Goal: Task Accomplishment & Management: Manage account settings

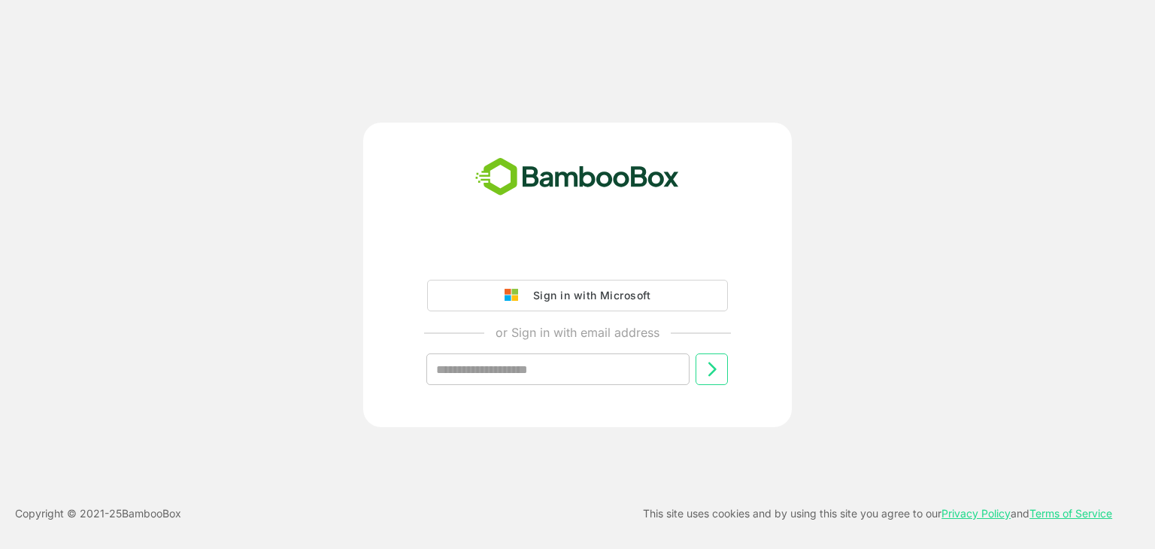
click at [590, 313] on div "Sign in with Microsoft or Sign in with email address ​" at bounding box center [577, 324] width 375 height 172
click at [591, 302] on div "Sign in with Microsoft" at bounding box center [588, 296] width 125 height 20
click at [611, 296] on div "Sign in with Microsoft" at bounding box center [588, 296] width 125 height 20
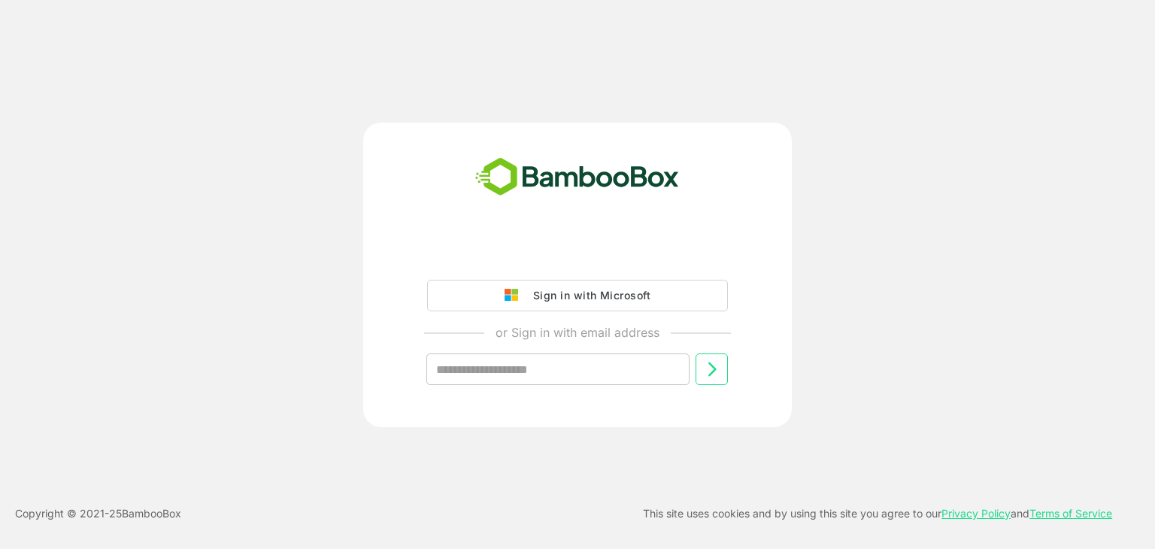
click at [611, 296] on div "Sign in with Microsoft" at bounding box center [588, 296] width 125 height 20
click at [572, 290] on div "Sign in with Microsoft" at bounding box center [588, 296] width 125 height 20
click at [533, 115] on div "Sign in with Microsoft or Sign in with email address ​ Copyright © 2021- 25 Bam…" at bounding box center [577, 274] width 1155 height 549
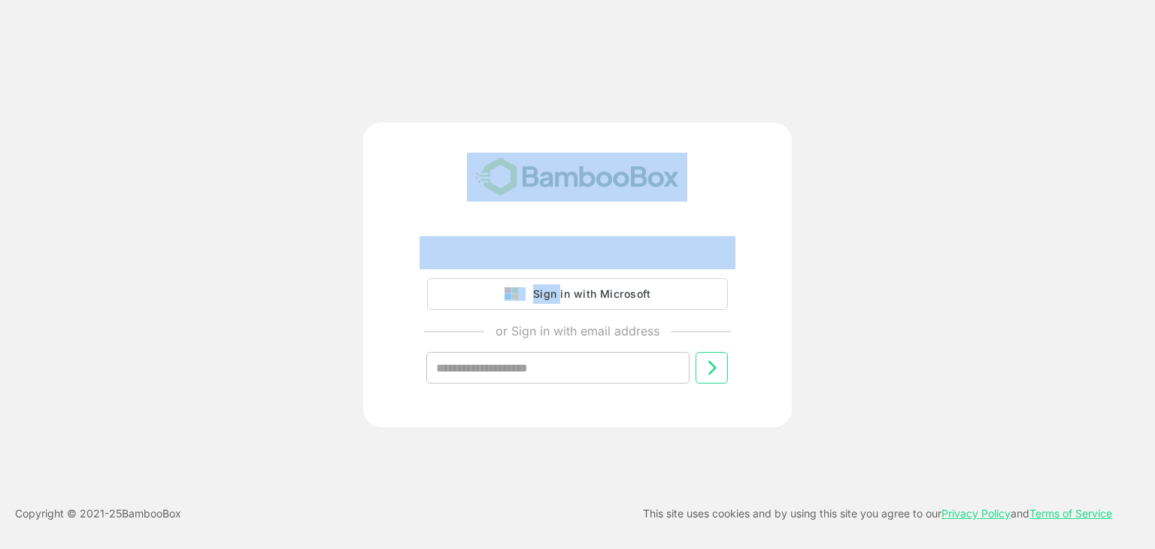
click at [533, 115] on div "Sign in with Microsoft or Sign in with email address ​ Copyright © 2021- 25 Bam…" at bounding box center [577, 274] width 1155 height 549
click at [582, 224] on div "Sign in with Microsoft or Sign in with email address ​" at bounding box center [577, 275] width 429 height 305
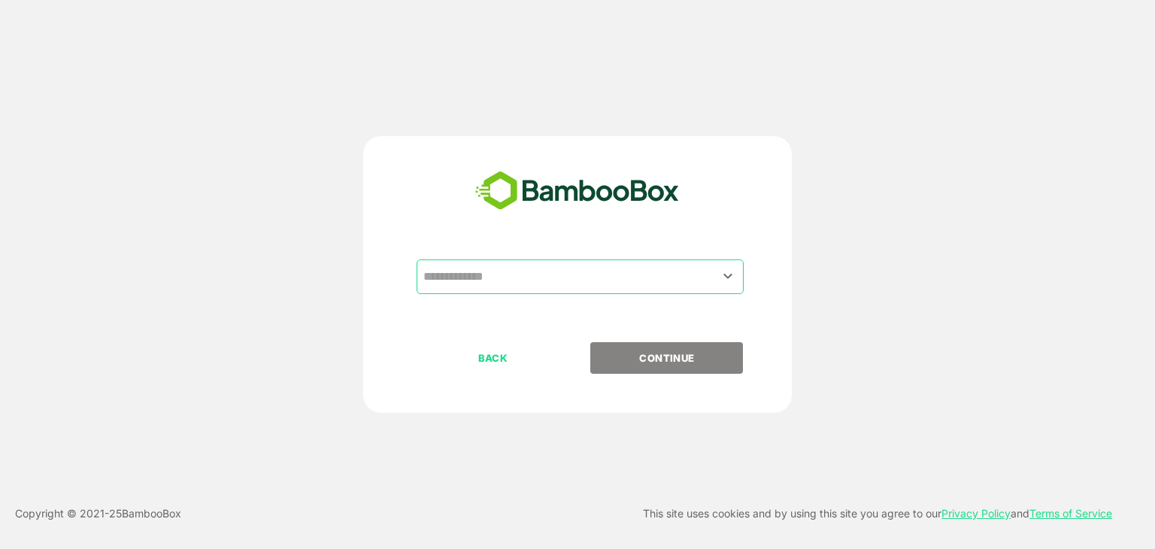
click at [568, 280] on input "text" at bounding box center [580, 277] width 321 height 29
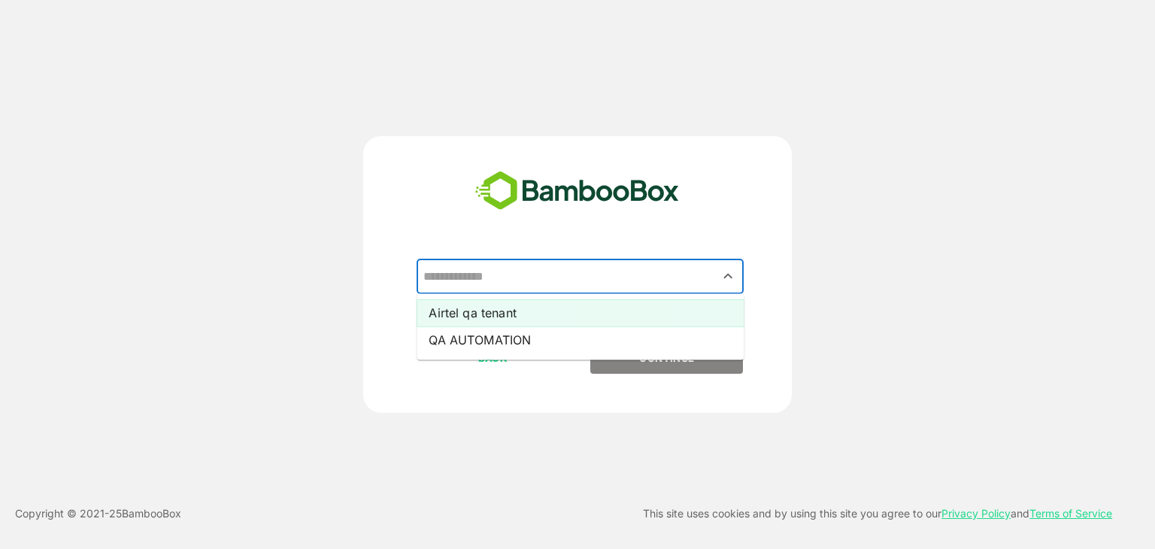
click at [536, 315] on li "Airtel qa tenant" at bounding box center [580, 312] width 327 height 27
type input "**********"
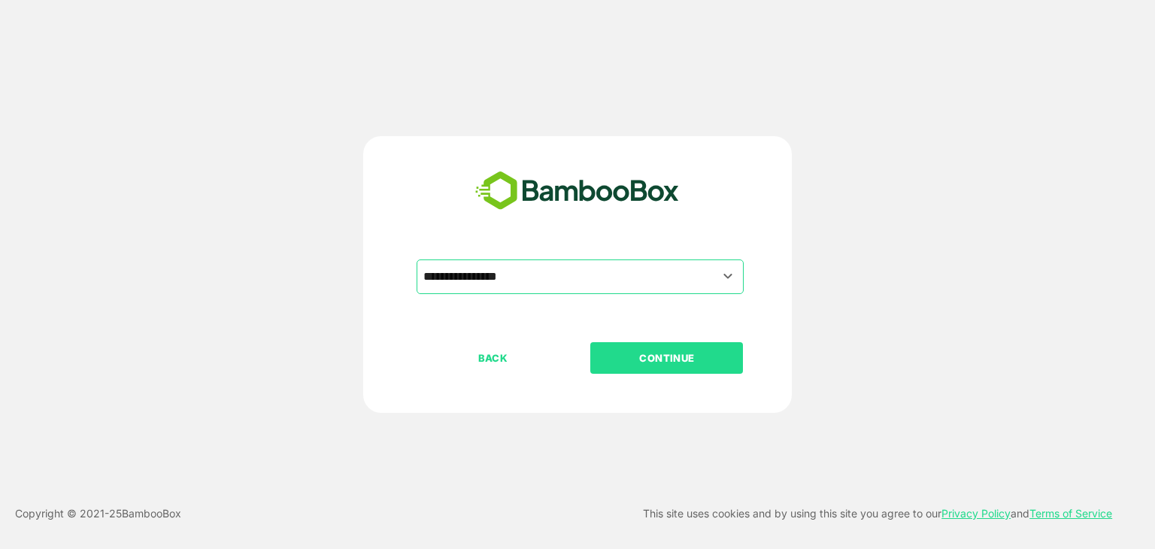
click at [585, 357] on div "BACK CONTINUE" at bounding box center [591, 406] width 348 height 128
click at [655, 353] on p "CONTINUE" at bounding box center [667, 358] width 150 height 17
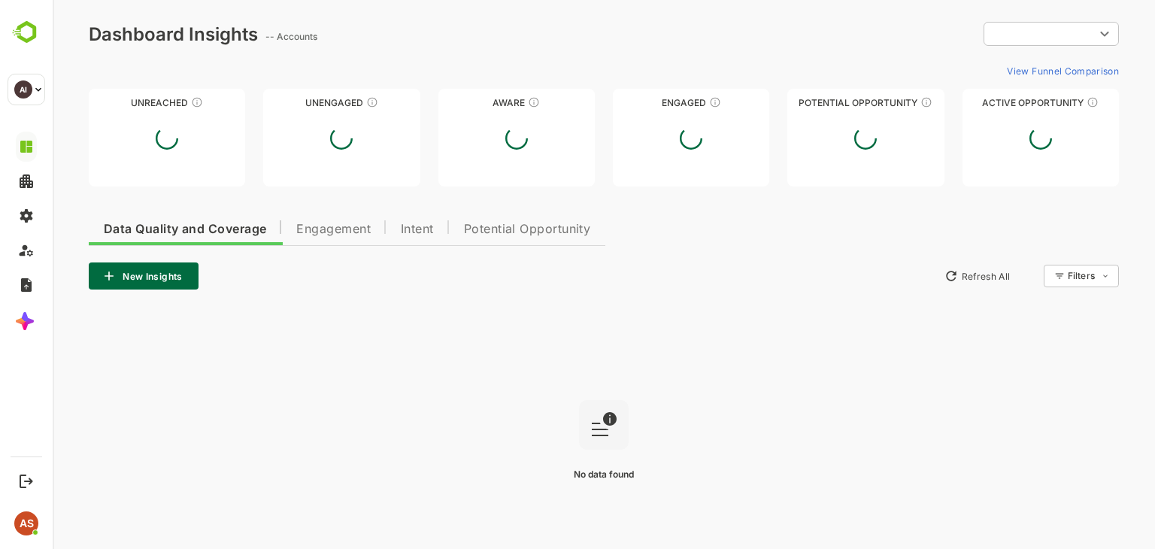
type input "**********"
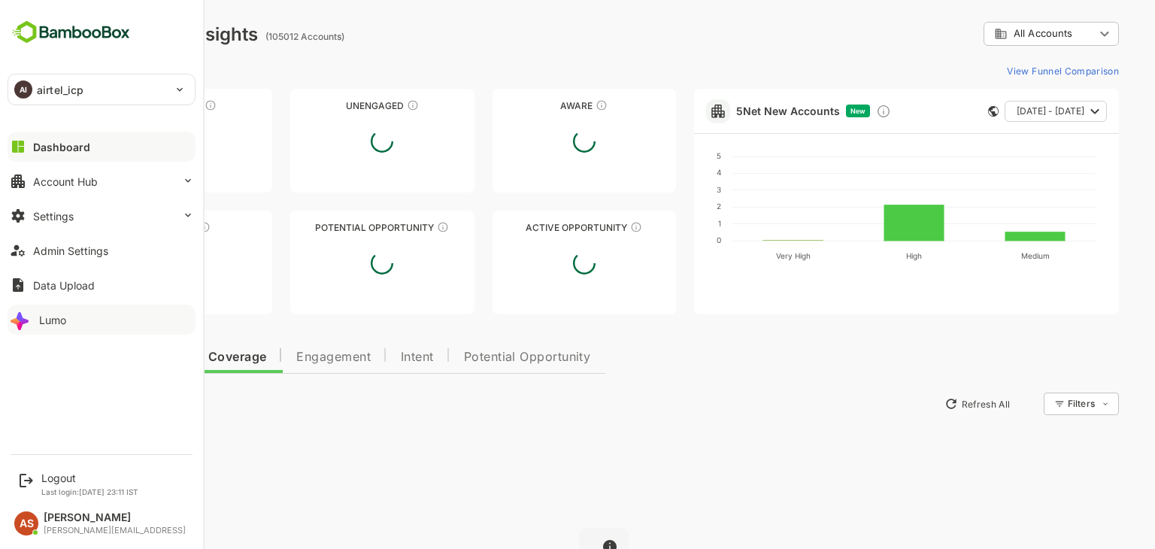
click at [50, 319] on div "Lumo" at bounding box center [52, 320] width 27 height 13
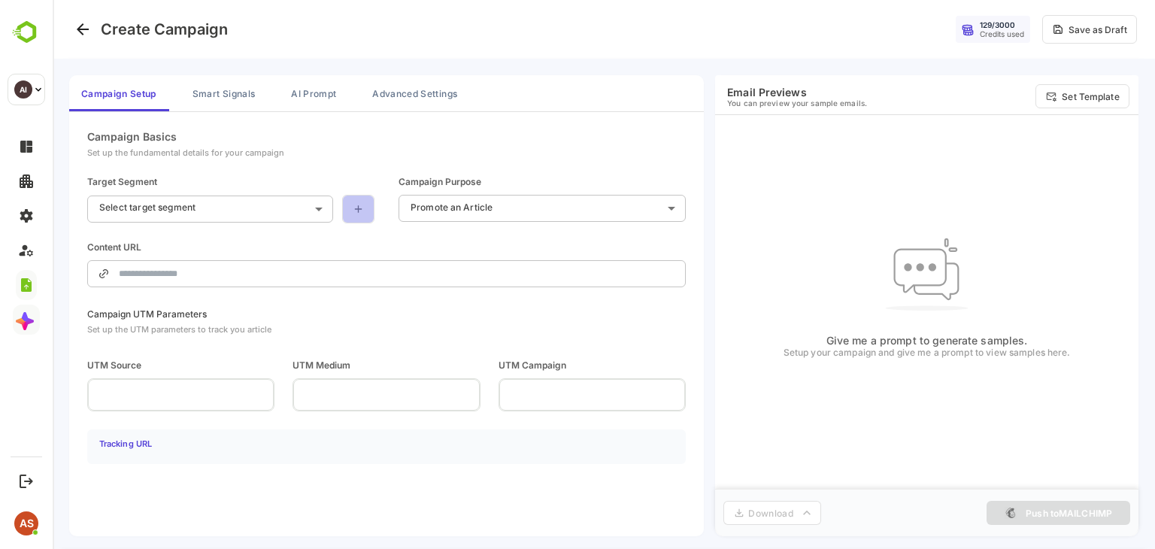
click at [370, 207] on link at bounding box center [358, 209] width 32 height 29
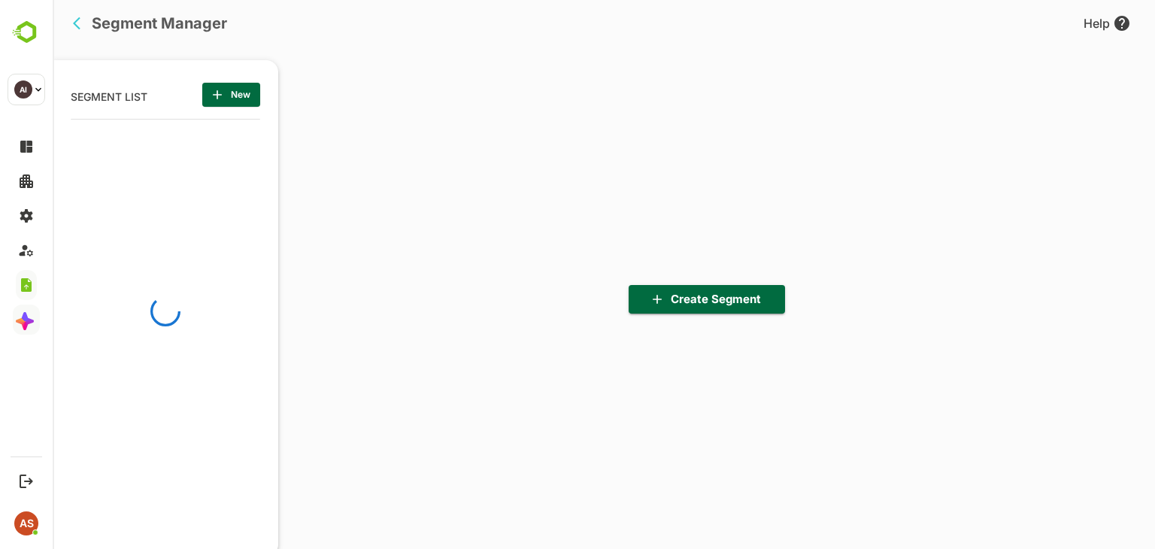
scroll to position [5, 4]
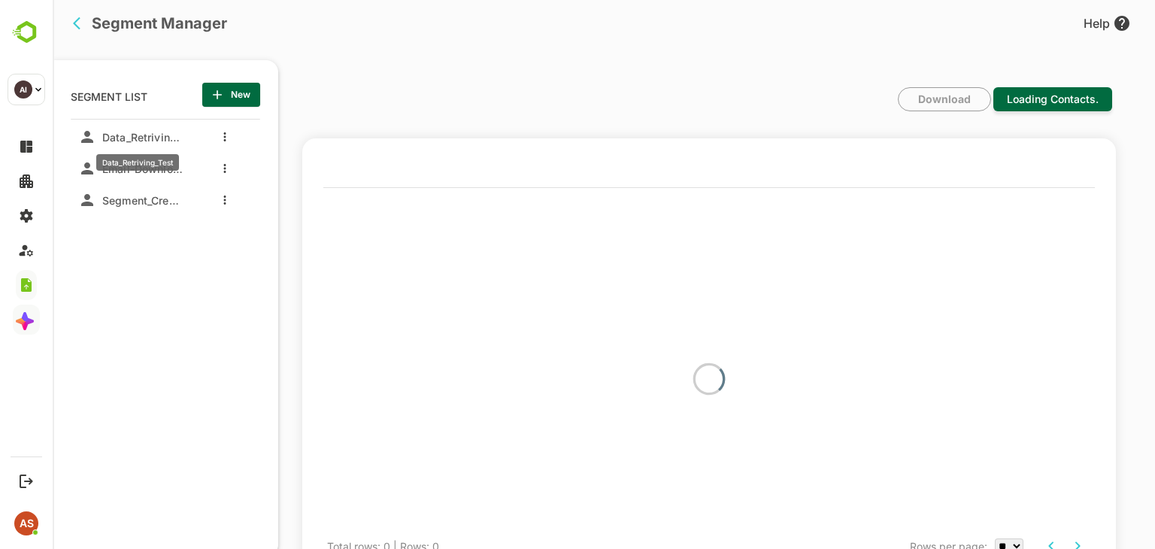
click at [166, 142] on span "Data_Retriving_Test" at bounding box center [139, 137] width 87 height 13
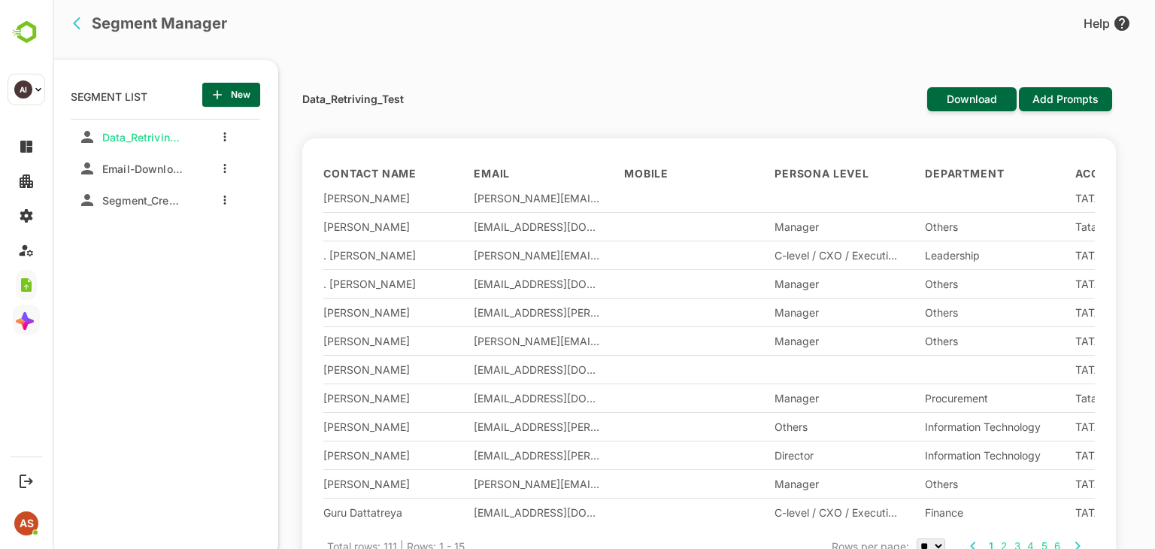
scroll to position [0, 0]
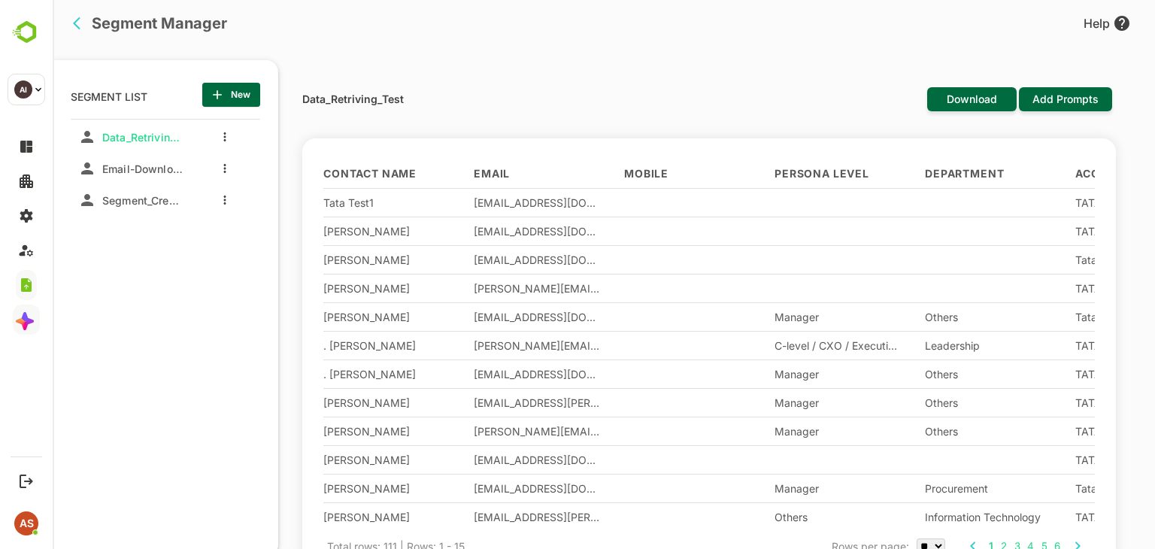
click at [156, 178] on div "Email-DownloadALL_Test" at bounding box center [130, 168] width 105 height 24
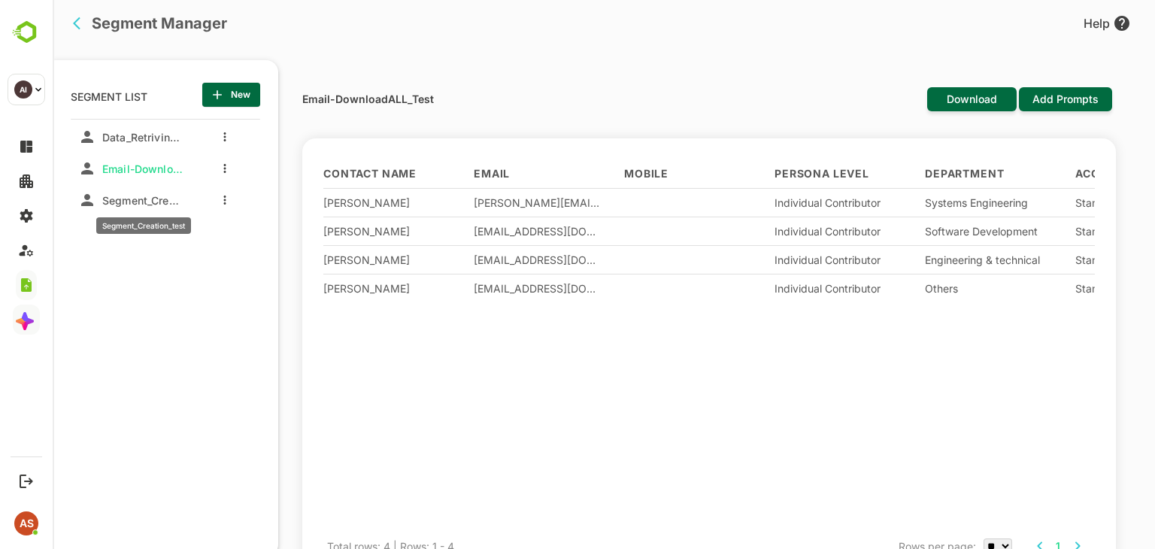
click at [162, 201] on span "Segment_Creation_test" at bounding box center [139, 200] width 87 height 13
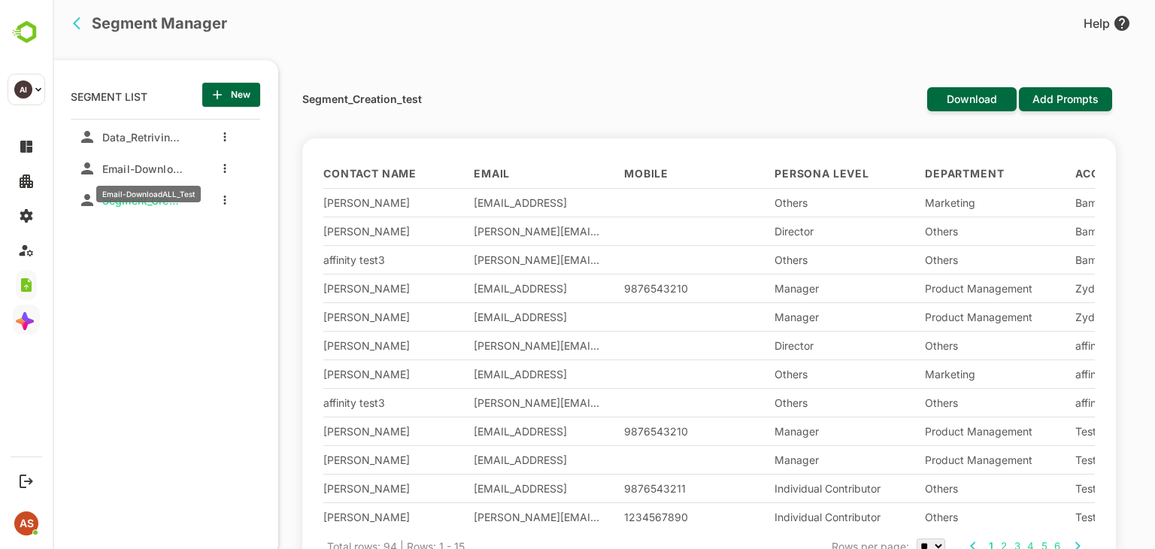
click at [164, 169] on span "Email-DownloadALL_Test" at bounding box center [139, 168] width 87 height 13
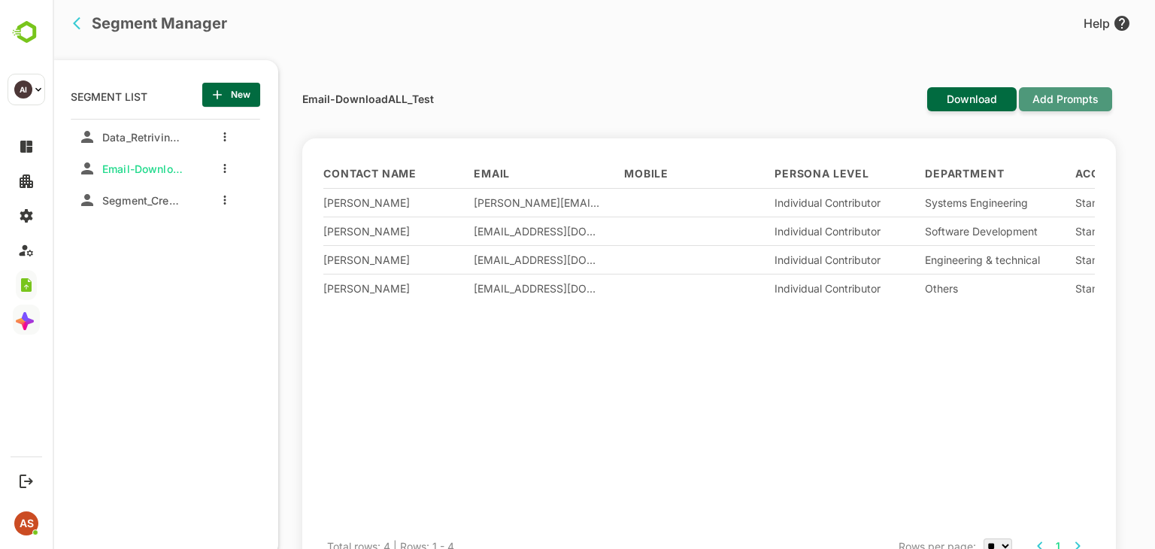
click at [1088, 106] on span "Add Prompts" at bounding box center [1065, 99] width 81 height 35
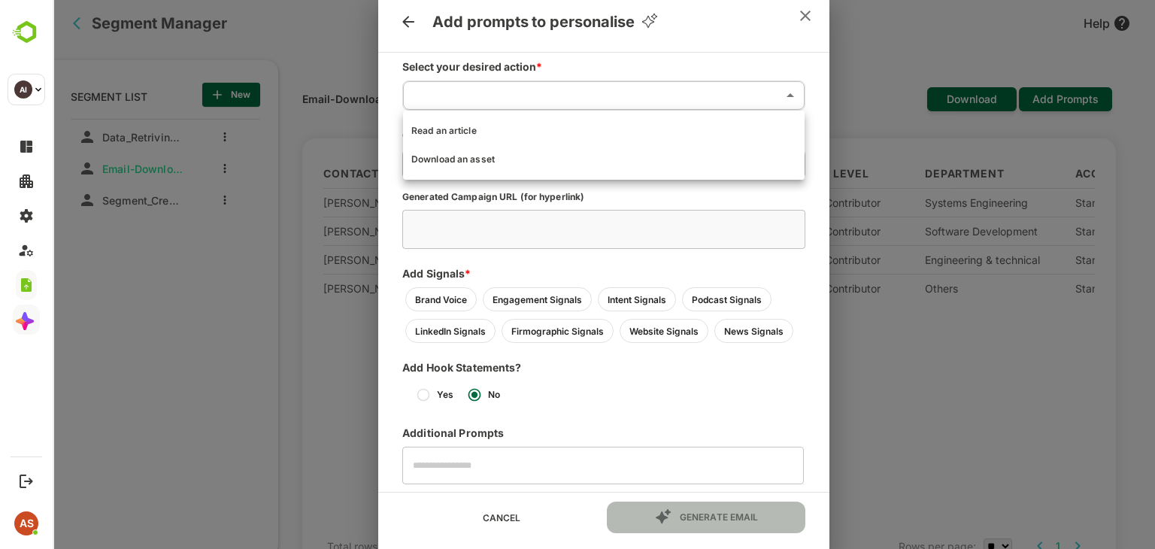
click at [615, 105] on body "Segment Manager Help SEGMENT LIST New listTitle Data_Retriving_Test Email-Downl…" at bounding box center [604, 274] width 1103 height 549
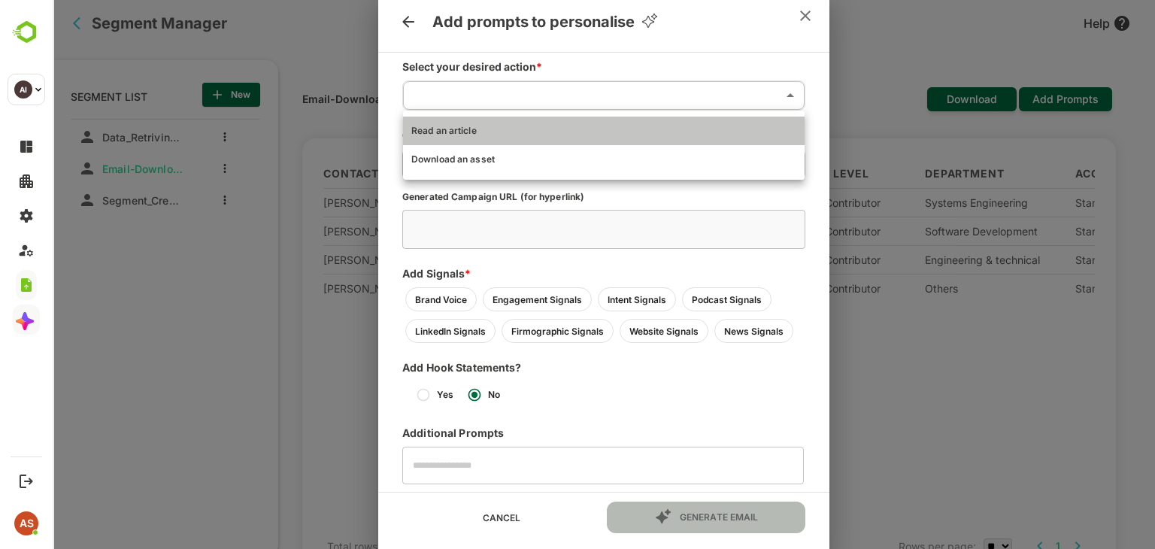
click at [505, 124] on li "Read an article" at bounding box center [604, 131] width 402 height 29
type input "**********"
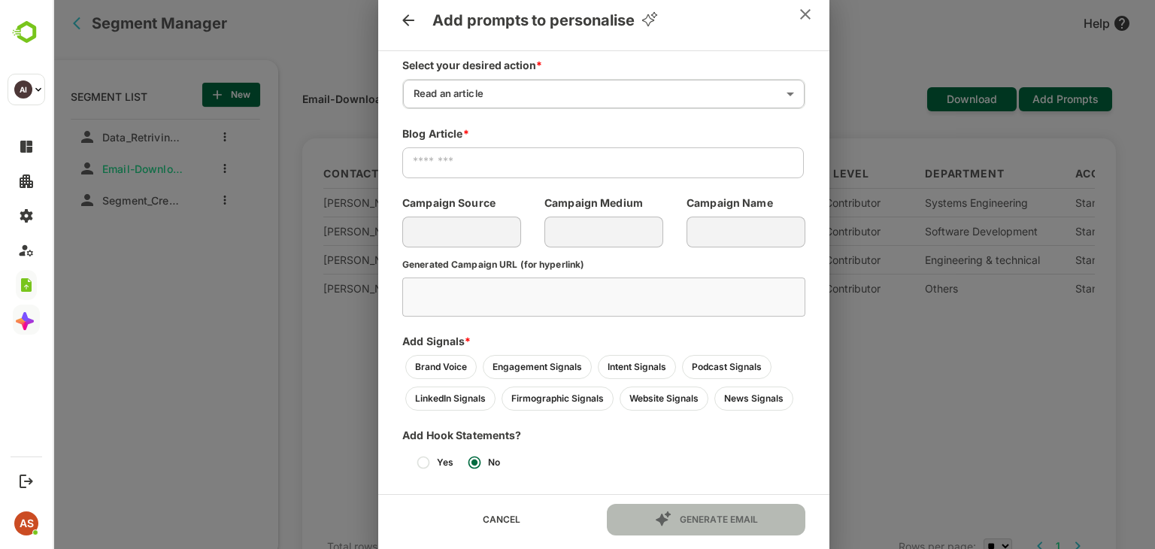
click at [560, 154] on input "text" at bounding box center [603, 162] width 402 height 39
type input "**********"
type textarea "**********"
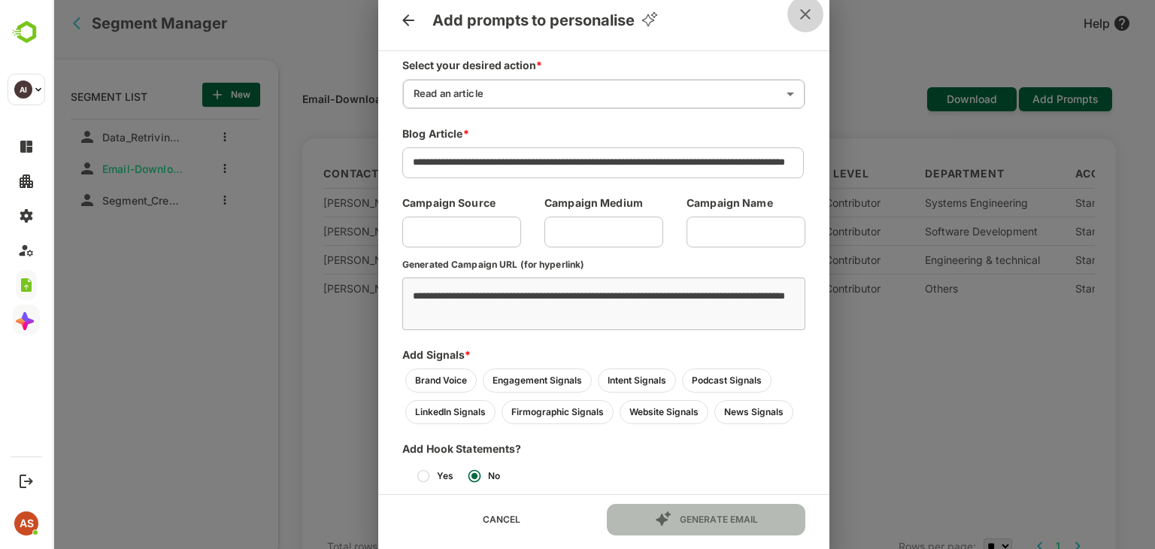
click at [812, 17] on icon "close" at bounding box center [806, 14] width 18 height 18
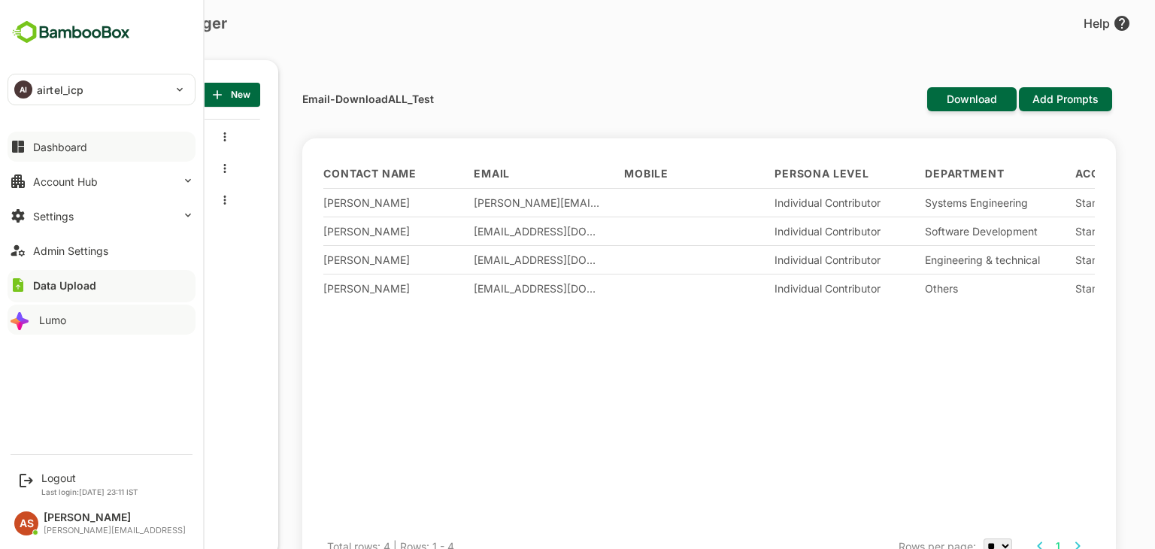
click at [80, 150] on div "Dashboard" at bounding box center [60, 147] width 54 height 13
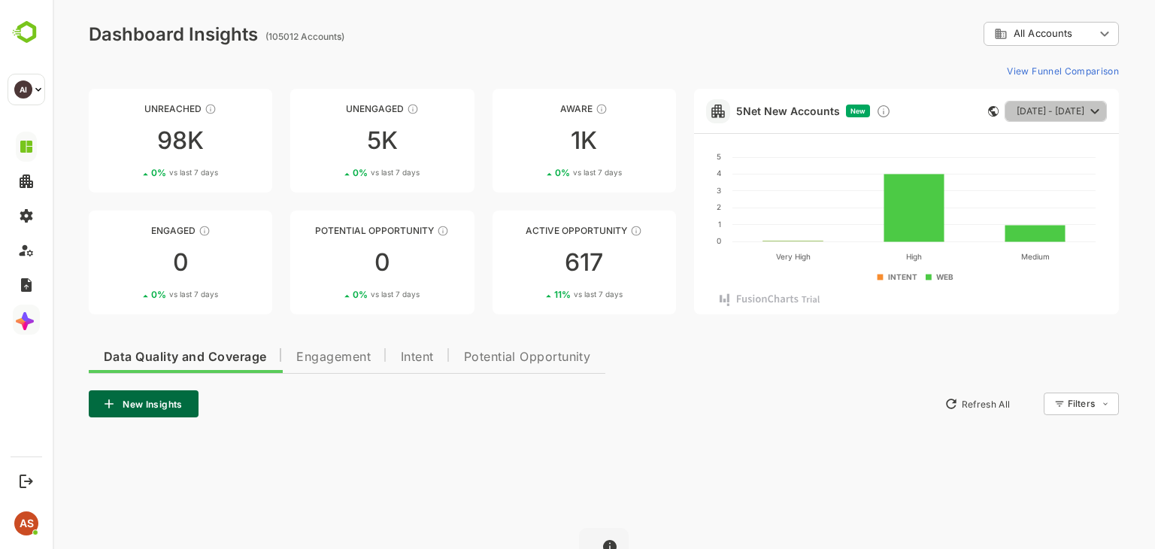
click at [1095, 111] on icon "button" at bounding box center [1096, 110] width 8 height 5
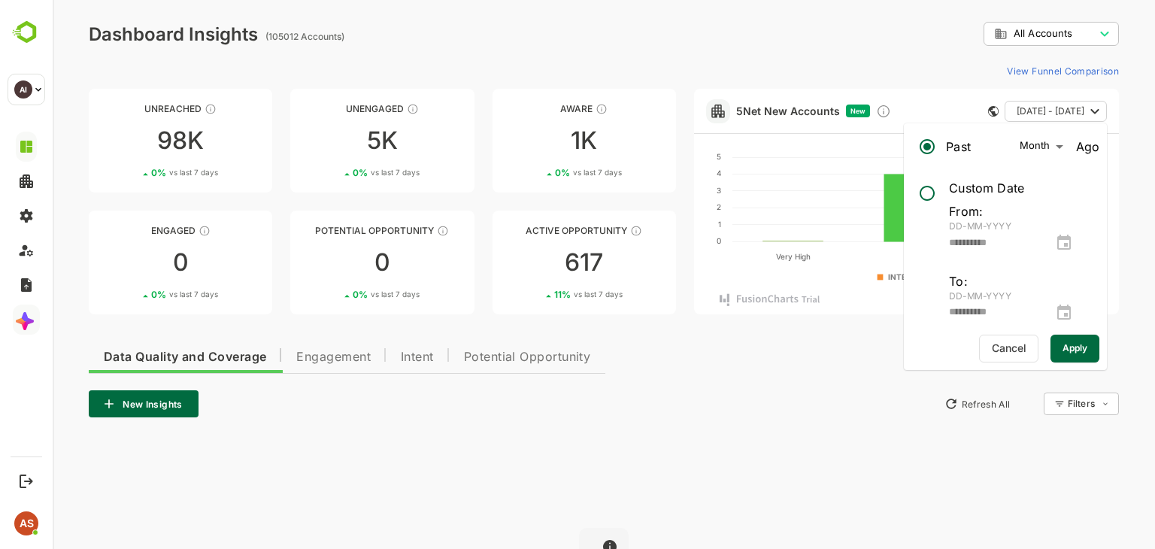
click at [764, 395] on div "New Insights Refresh All Filters ​" at bounding box center [604, 403] width 1031 height 27
click at [773, 347] on div "Data Quality and Coverage Engagement Intent Potential Opportunity New Insights …" at bounding box center [604, 522] width 1031 height 370
click at [1143, 124] on div "**********" at bounding box center [604, 365] width 1103 height 731
click at [924, 54] on div "**********" at bounding box center [604, 365] width 1103 height 731
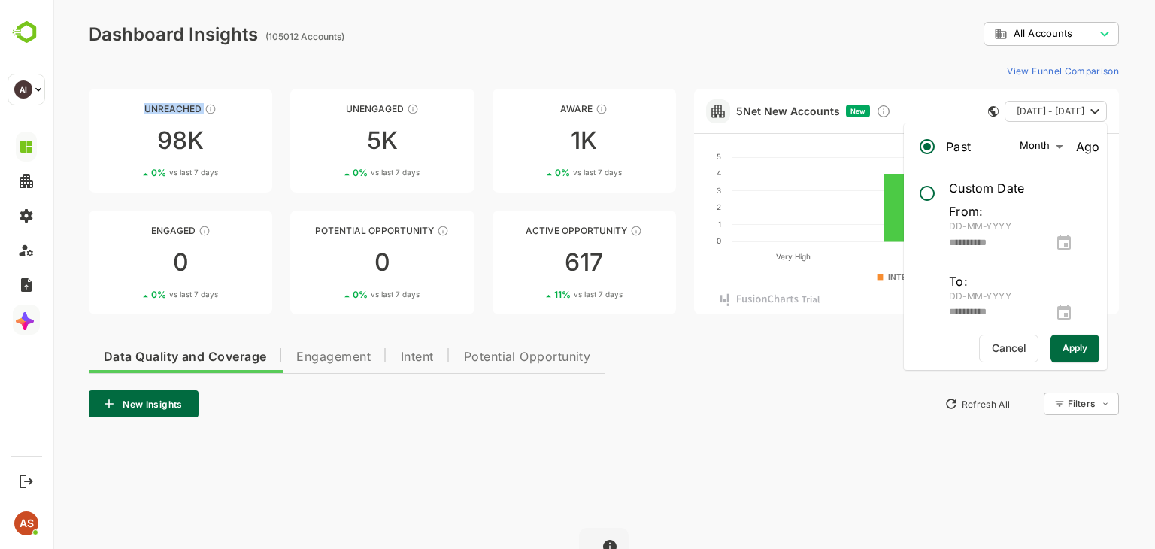
click at [924, 54] on div "**********" at bounding box center [604, 365] width 1103 height 731
click at [1035, 34] on body "**********" at bounding box center [604, 365] width 1103 height 731
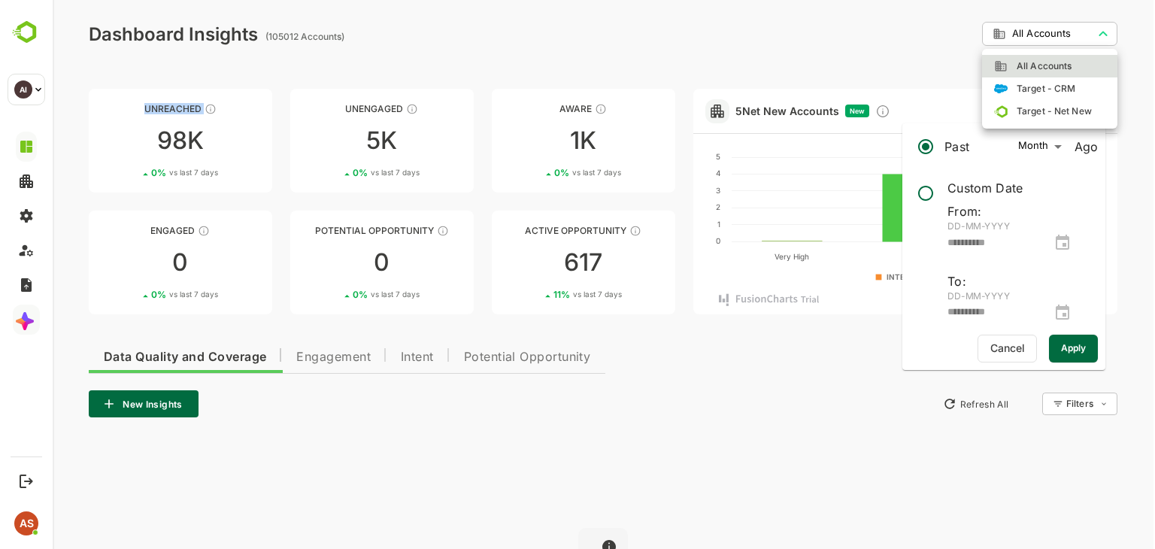
click at [1061, 86] on span "Target - CRM" at bounding box center [1042, 89] width 68 height 14
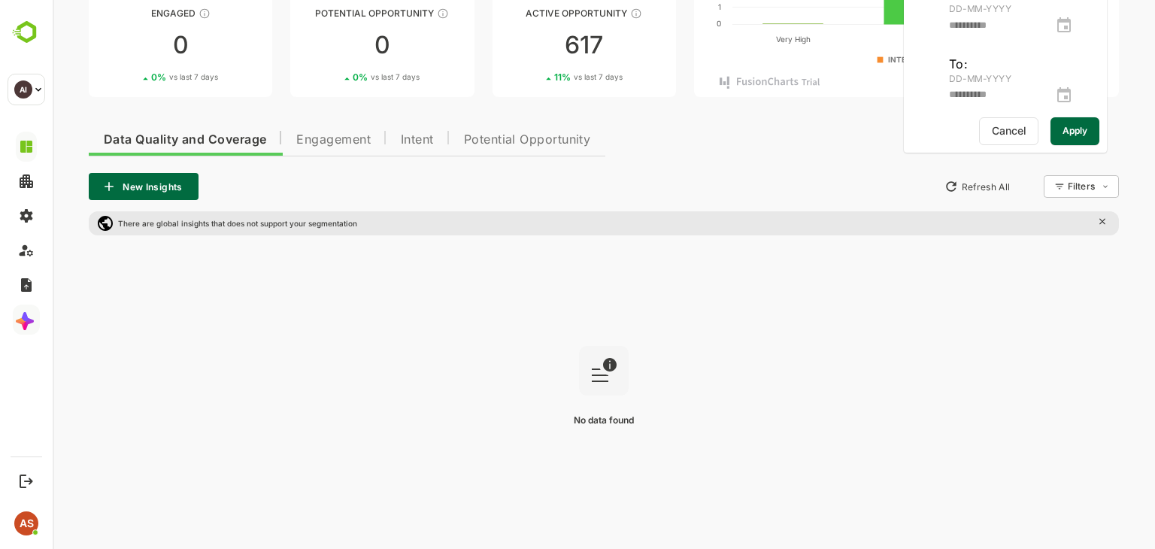
scroll to position [217, 0]
click at [333, 142] on span "Engagement" at bounding box center [333, 141] width 74 height 12
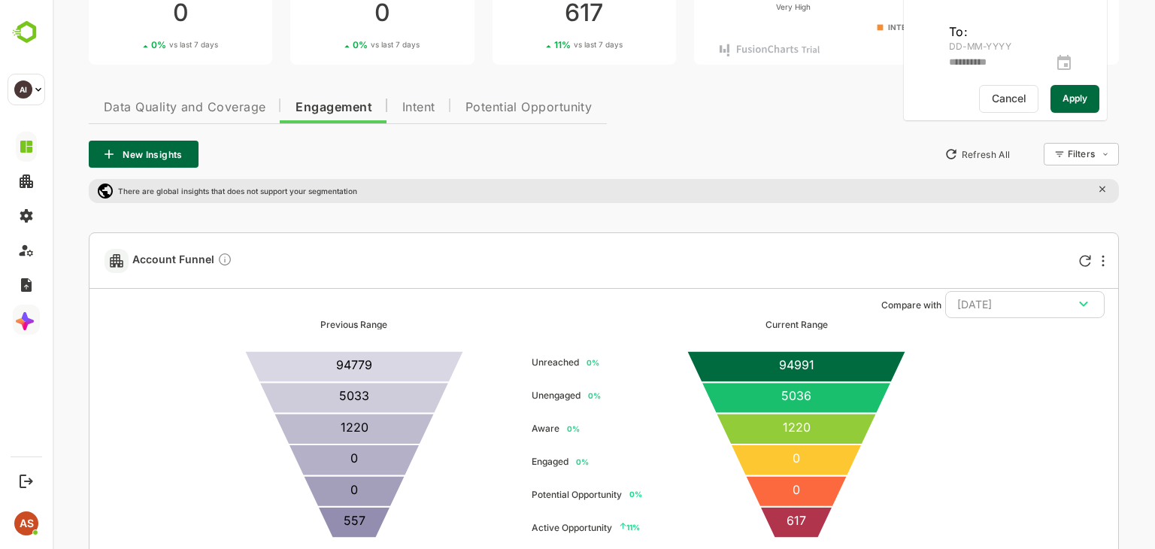
scroll to position [0, 0]
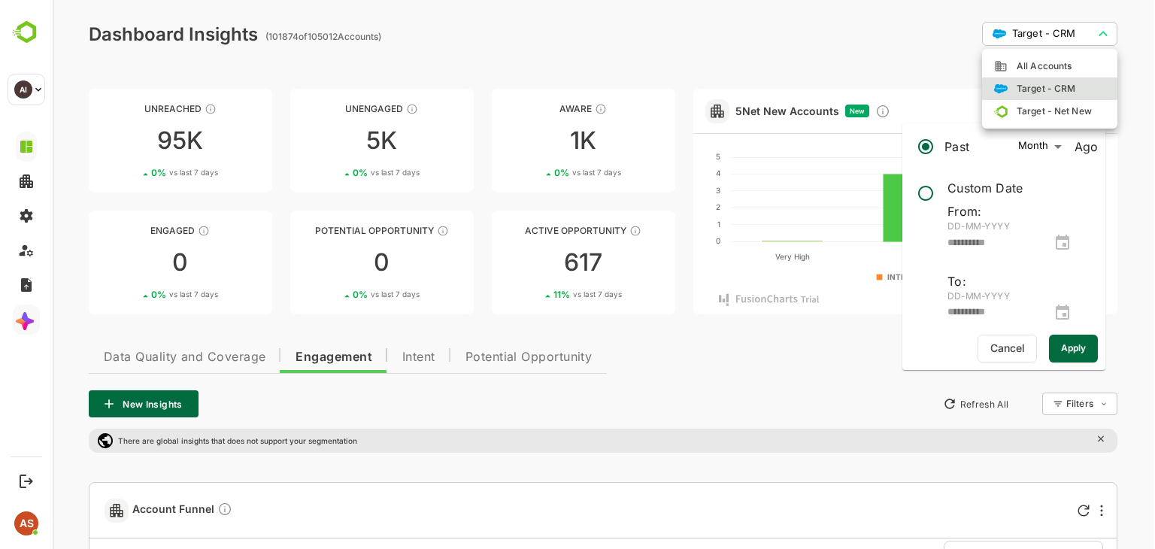
click at [1053, 118] on li "Target - Net New" at bounding box center [1049, 111] width 135 height 23
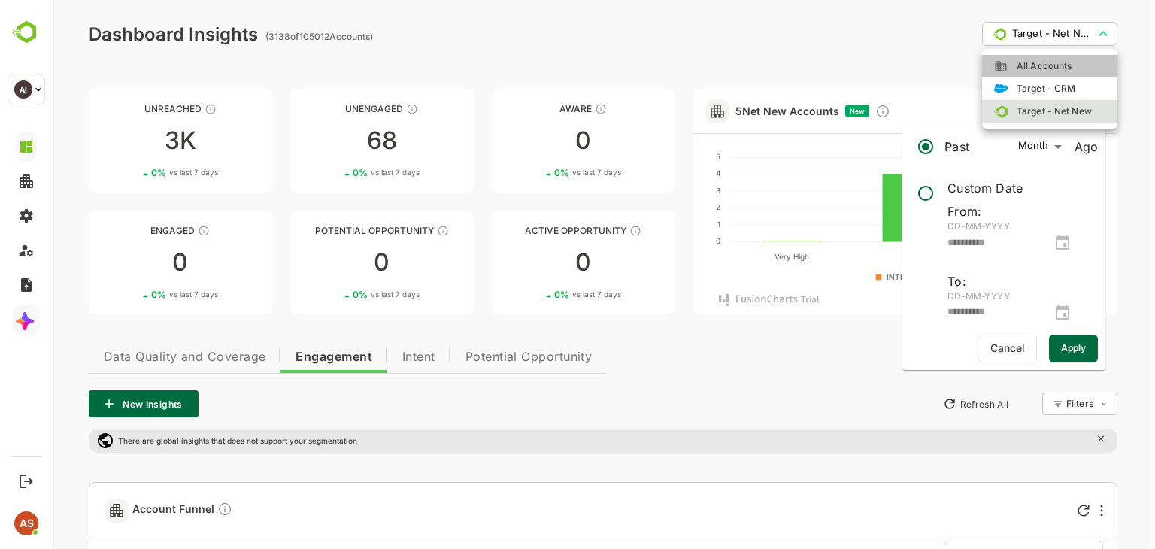
click at [1040, 64] on span "All Accounts" at bounding box center [1040, 66] width 64 height 14
type input "**********"
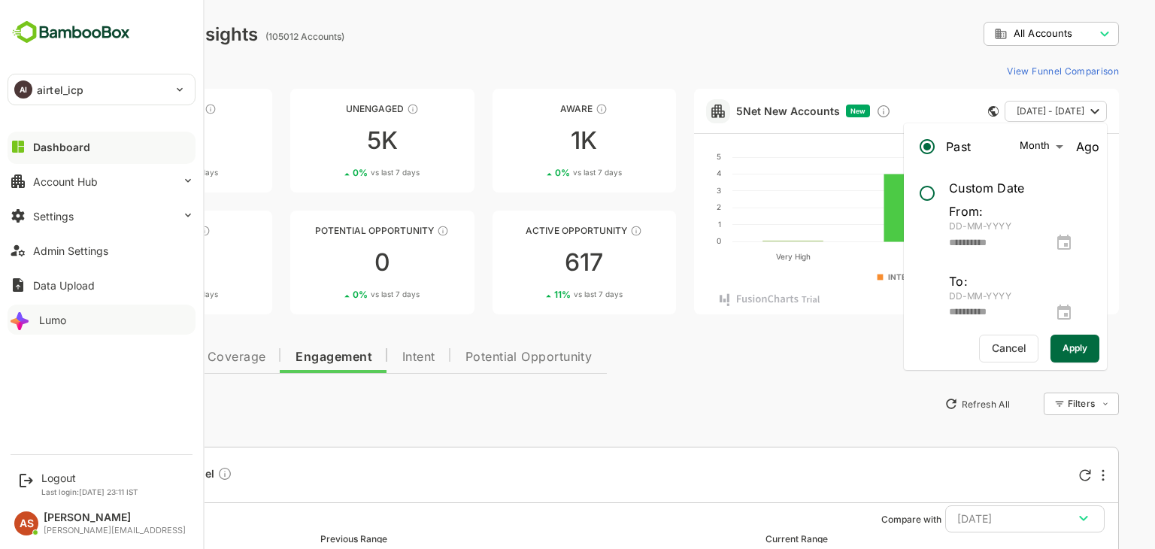
click at [81, 317] on button "Lumo" at bounding box center [102, 320] width 188 height 30
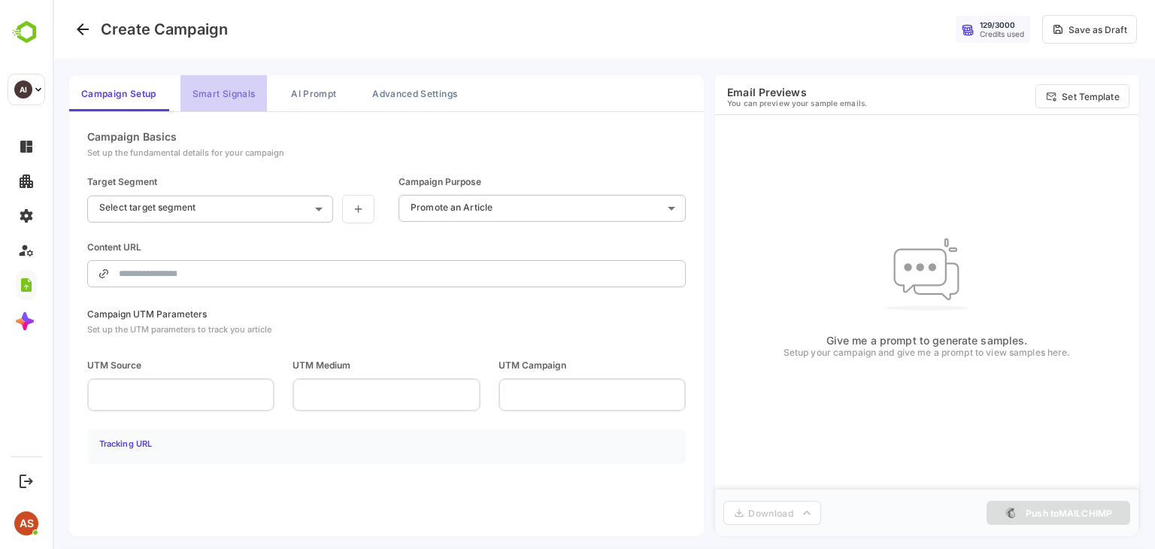
click at [231, 89] on button "Smart Signals" at bounding box center [224, 93] width 87 height 36
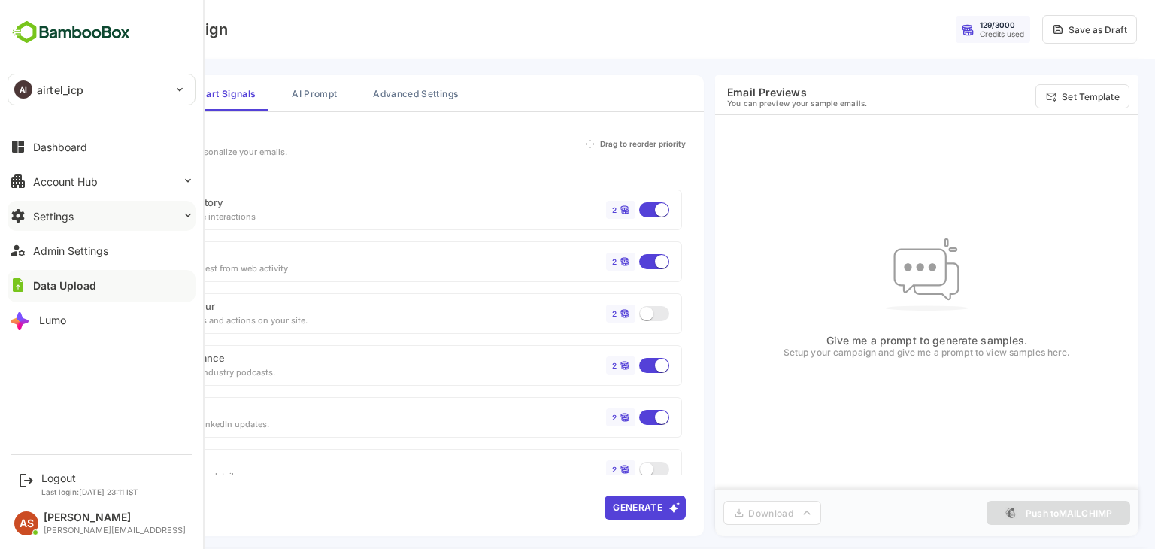
click at [80, 217] on button "Settings" at bounding box center [102, 216] width 188 height 30
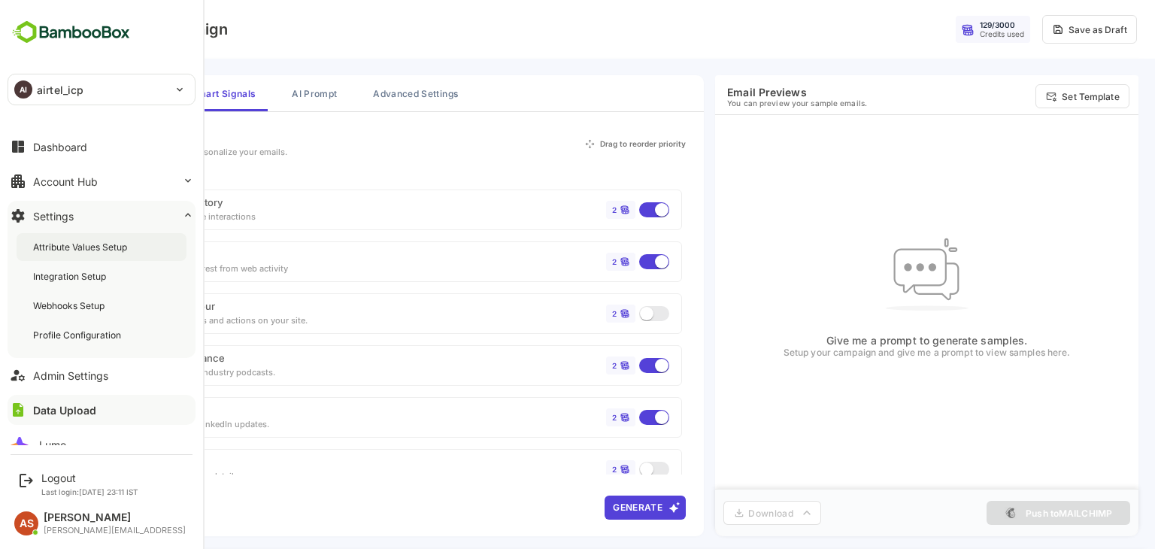
click at [120, 253] on div "Attribute Values Setup" at bounding box center [81, 247] width 97 height 13
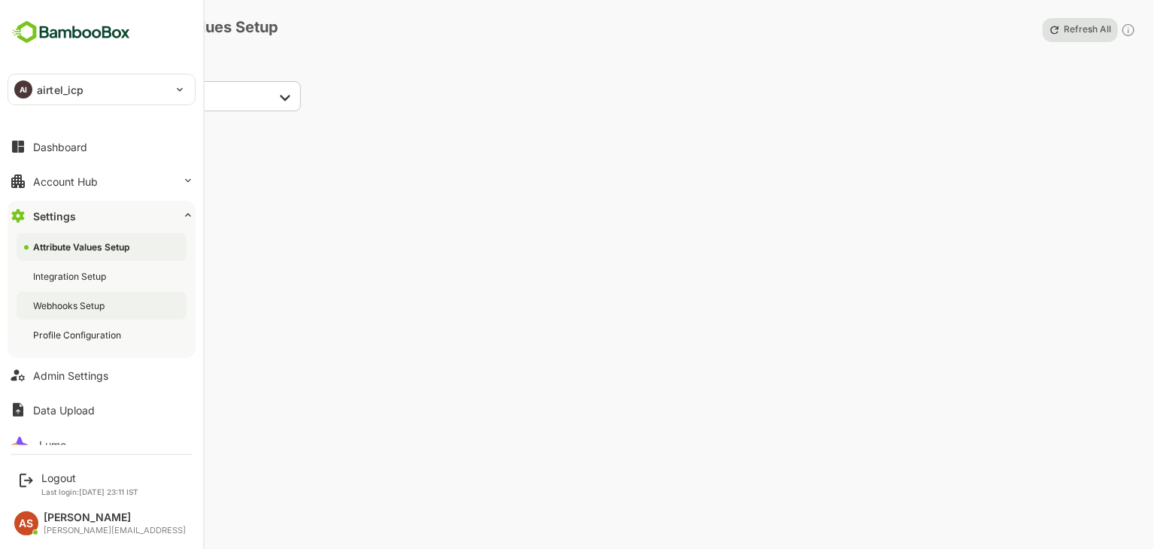
click at [105, 299] on div "Webhooks Setup" at bounding box center [70, 305] width 74 height 13
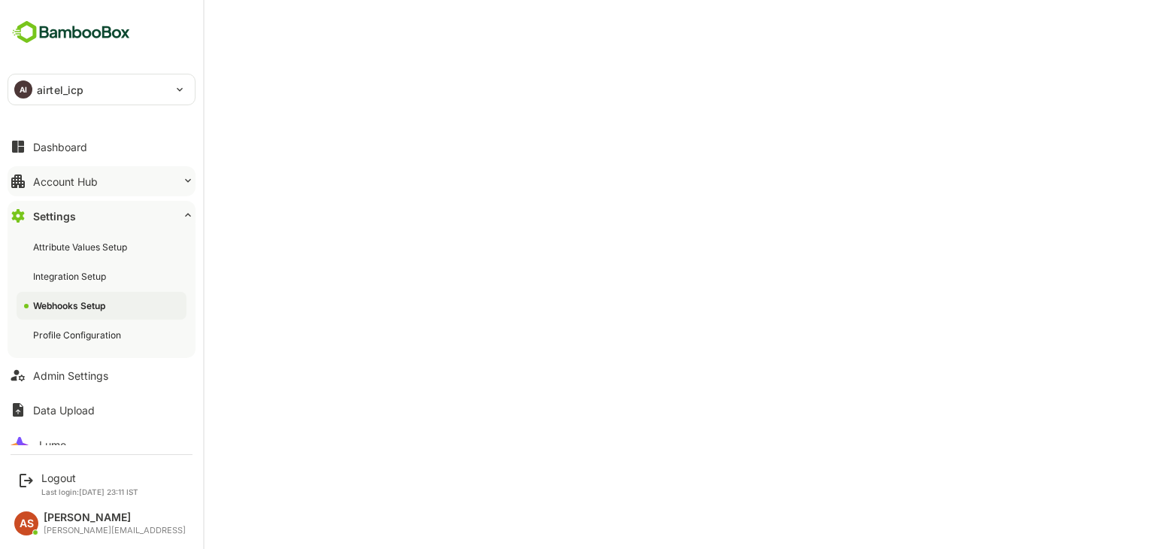
click at [85, 181] on div "Account Hub" at bounding box center [65, 181] width 65 height 13
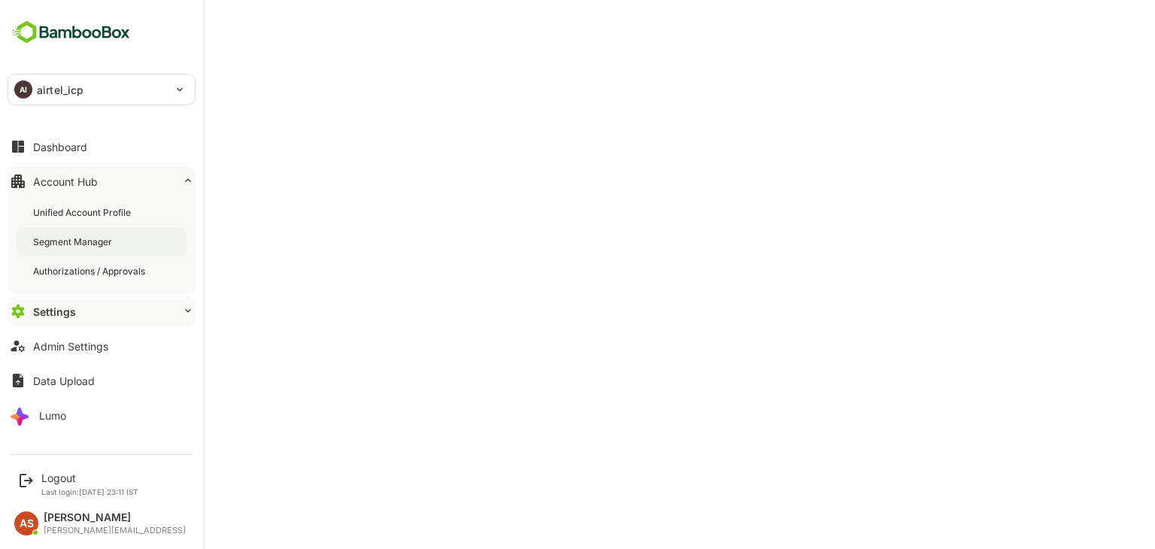
click at [90, 248] on div "Segment Manager" at bounding box center [102, 242] width 170 height 28
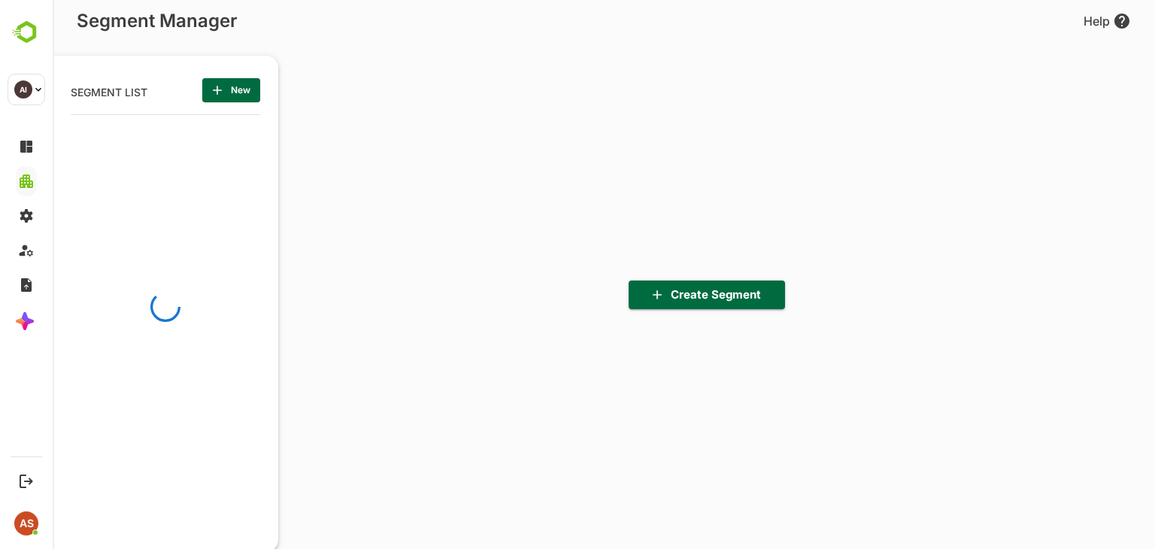
scroll to position [381, 186]
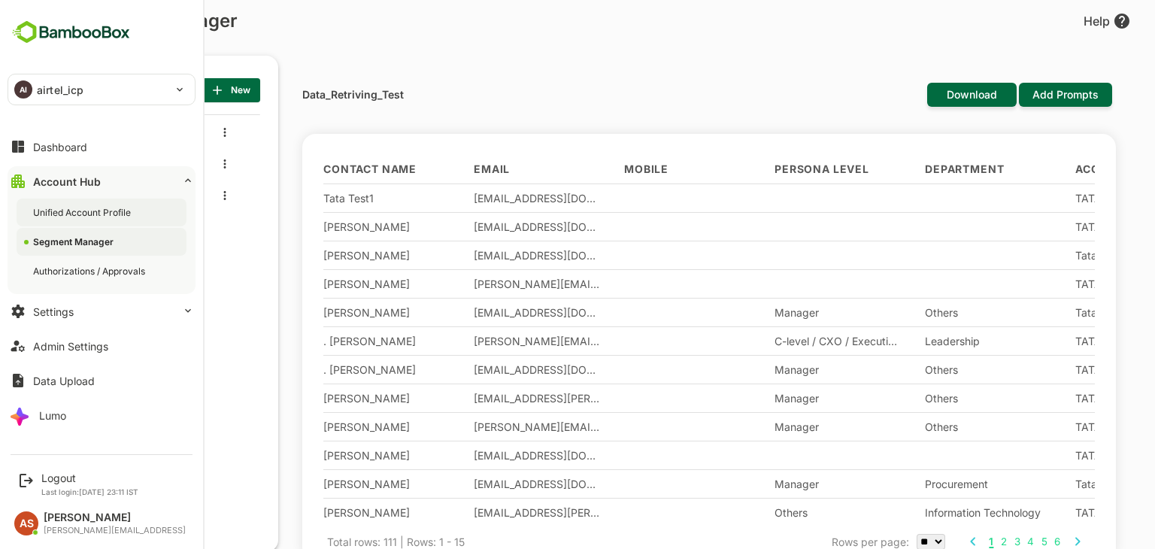
click at [85, 218] on div "Unified Account Profile" at bounding box center [102, 213] width 170 height 28
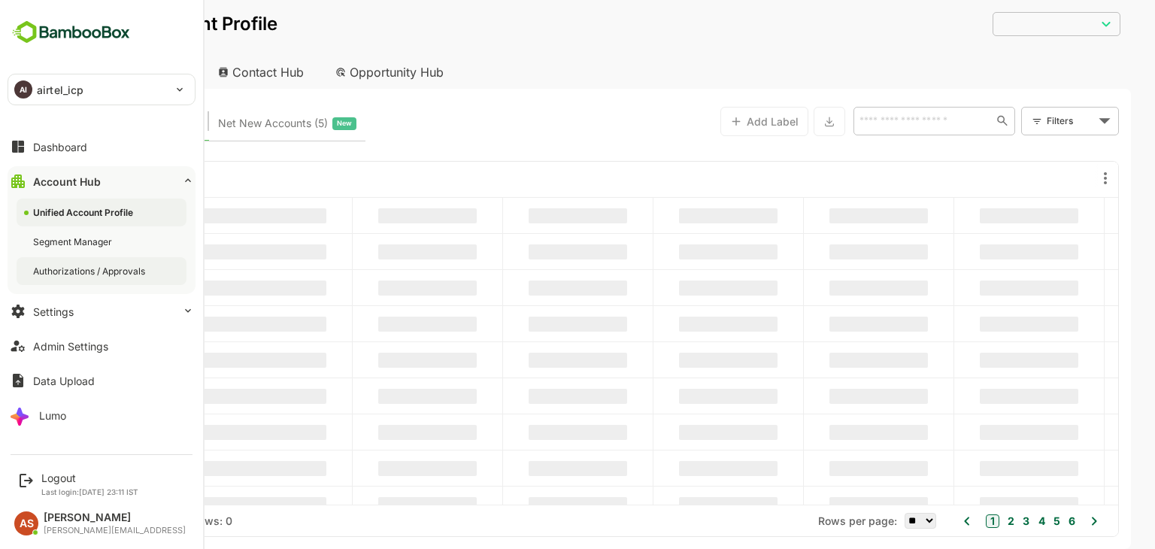
type input "**********"
click at [93, 270] on div "Authorizations / Approvals" at bounding box center [90, 271] width 115 height 13
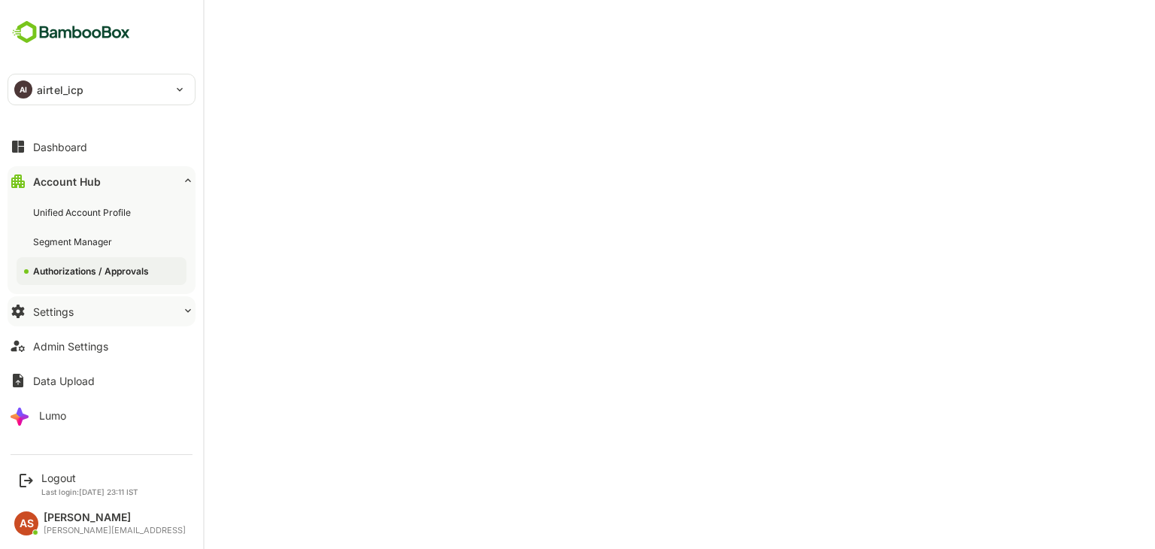
click at [90, 313] on button "Settings" at bounding box center [102, 311] width 188 height 30
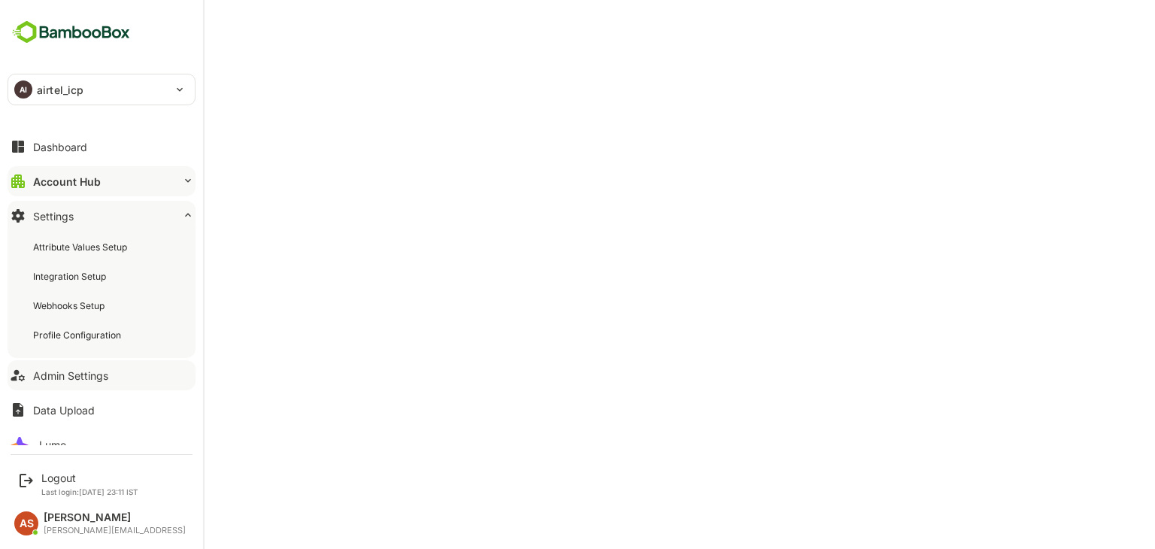
click at [88, 372] on div "Admin Settings" at bounding box center [70, 375] width 75 height 13
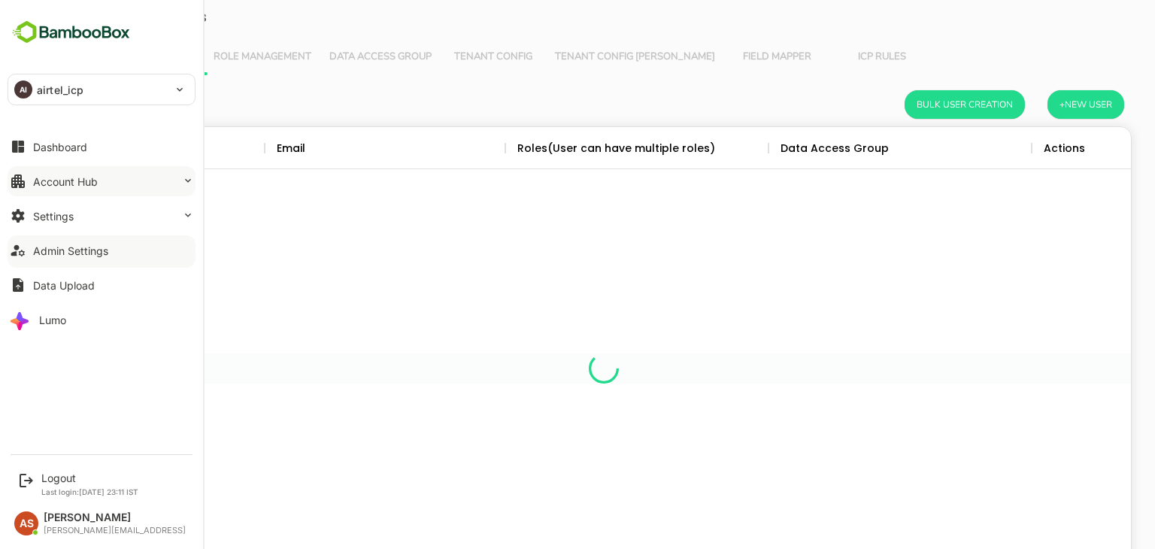
scroll to position [430, 1032]
click at [90, 171] on button "Account Hub" at bounding box center [102, 181] width 188 height 30
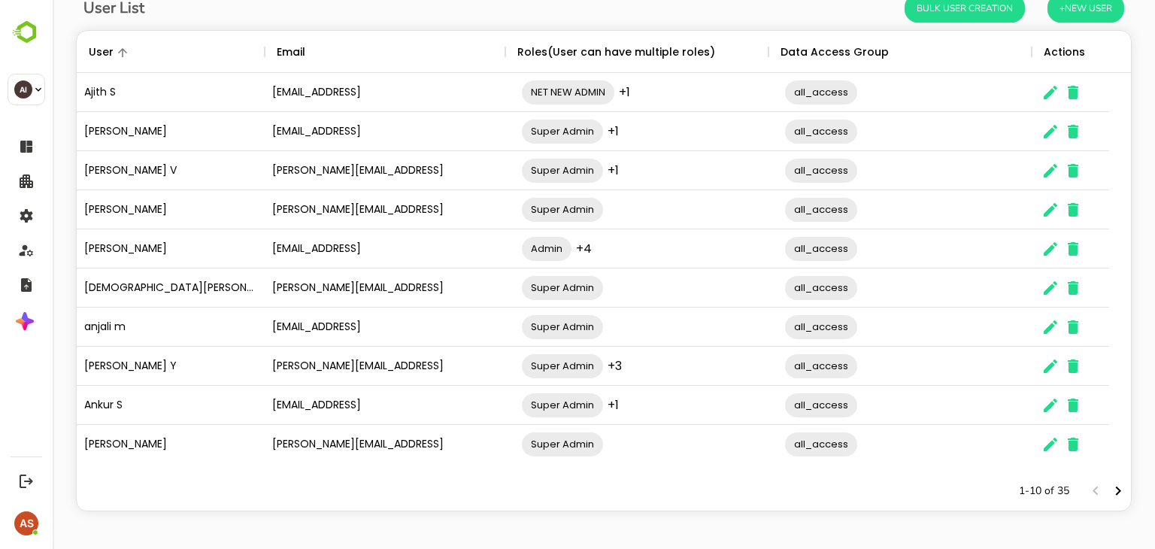
scroll to position [0, 0]
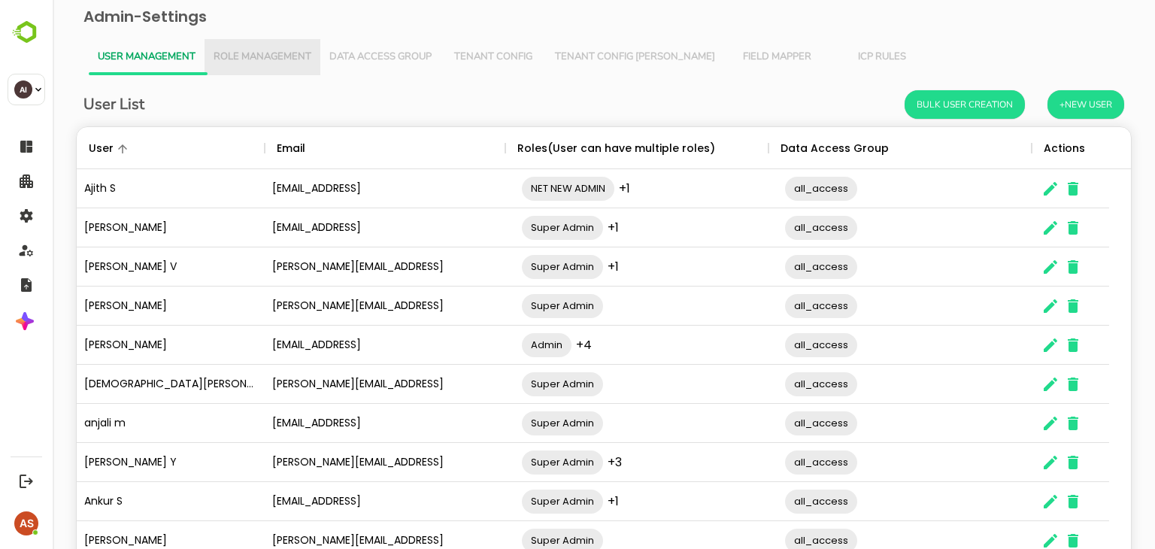
click at [287, 61] on span "Role Management" at bounding box center [263, 57] width 98 height 12
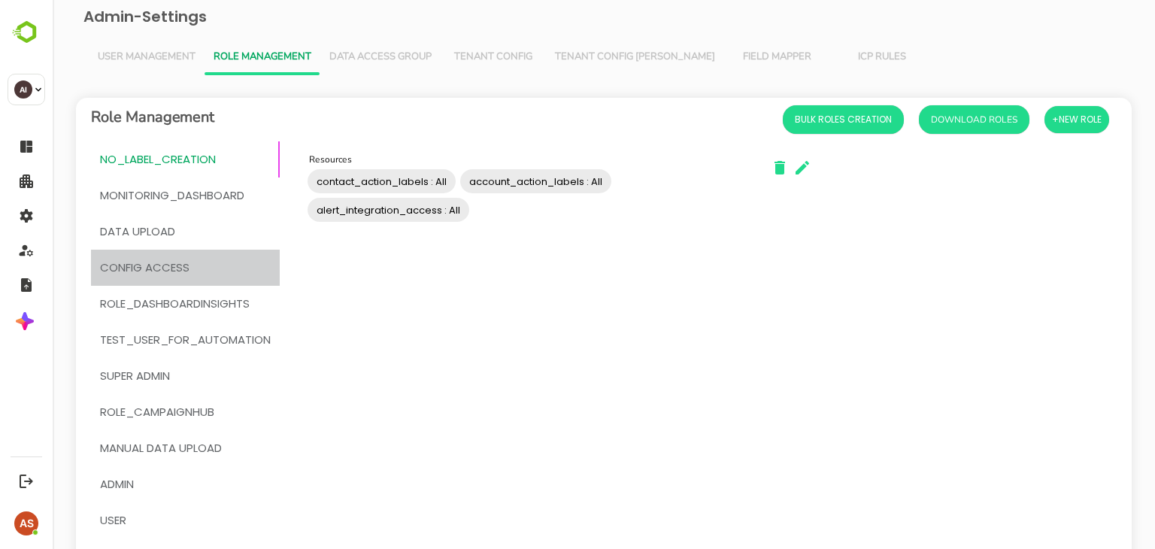
click at [123, 272] on span "Config Access" at bounding box center [145, 268] width 90 height 20
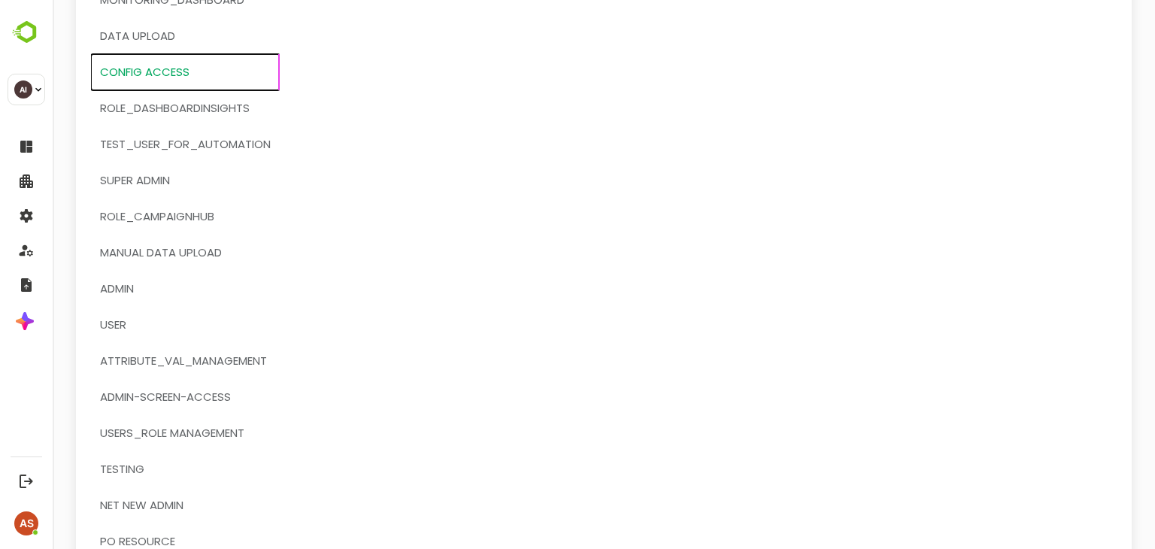
scroll to position [197, 0]
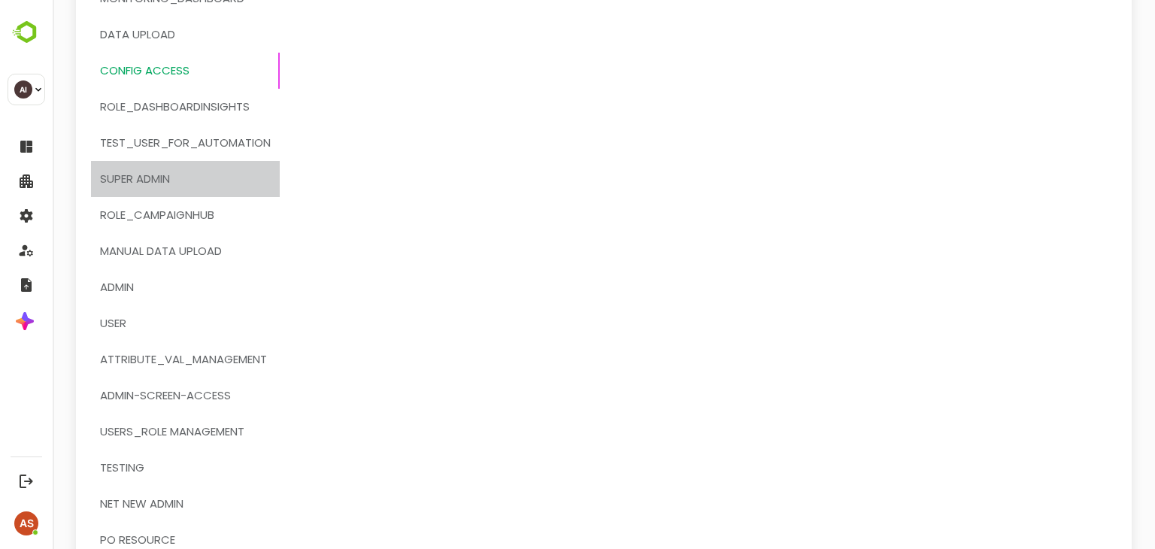
click at [157, 175] on span "Super Admin" at bounding box center [135, 179] width 70 height 20
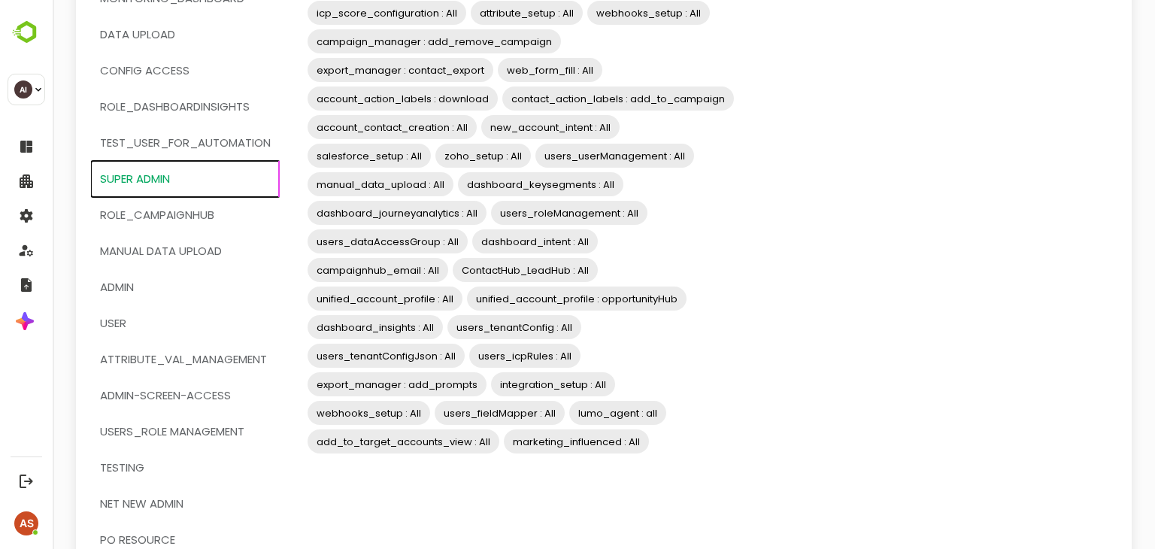
scroll to position [0, 0]
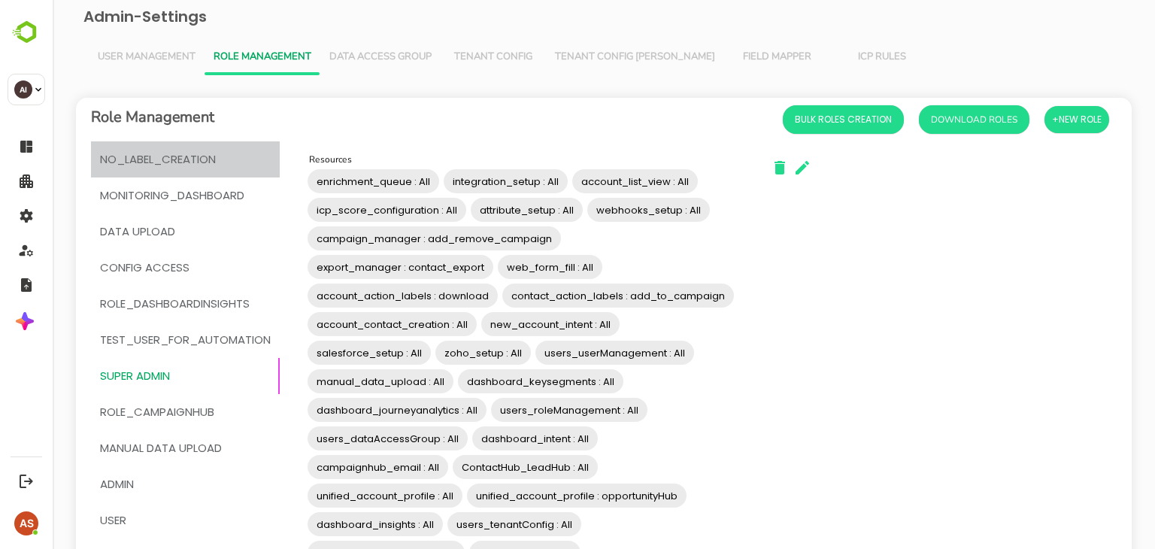
click at [157, 157] on span "No_Label_Creation" at bounding box center [158, 160] width 116 height 20
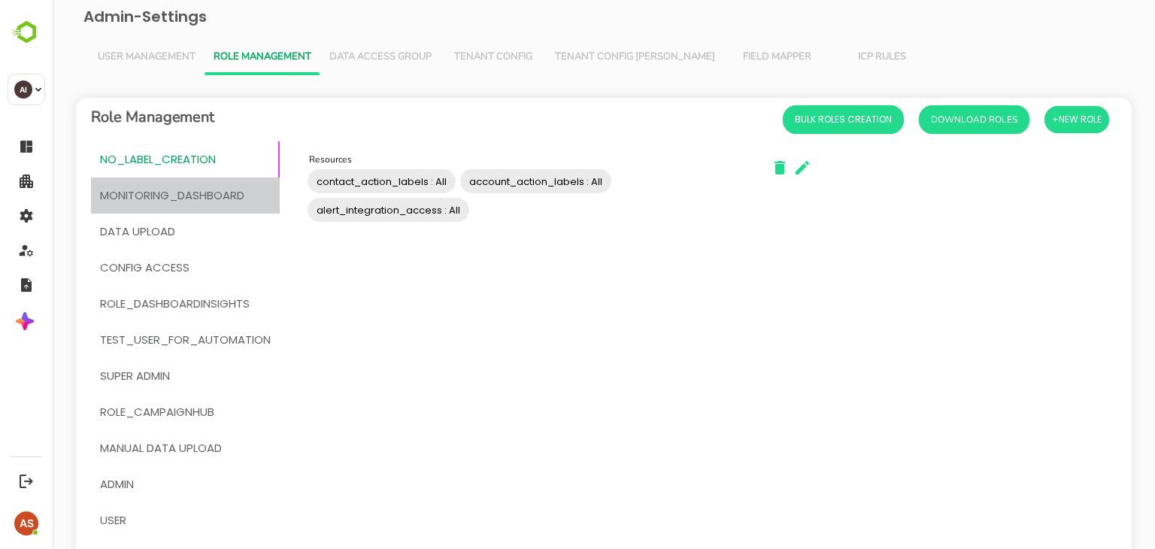
click at [171, 196] on span "MONITORING_DASHBOARD" at bounding box center [172, 196] width 144 height 20
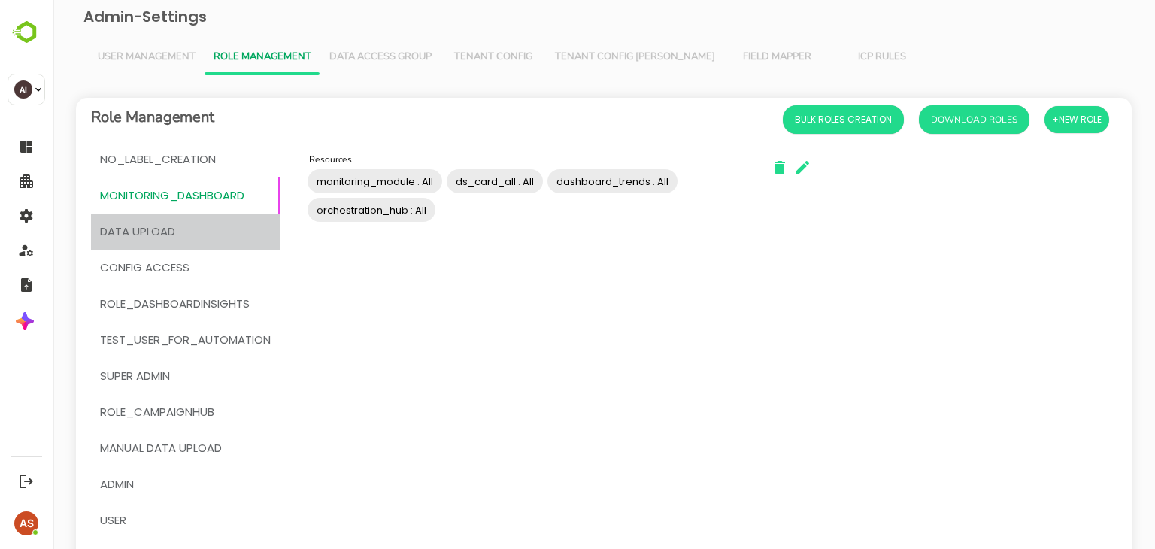
click at [166, 231] on span "DATA UPLOAD" at bounding box center [137, 232] width 75 height 20
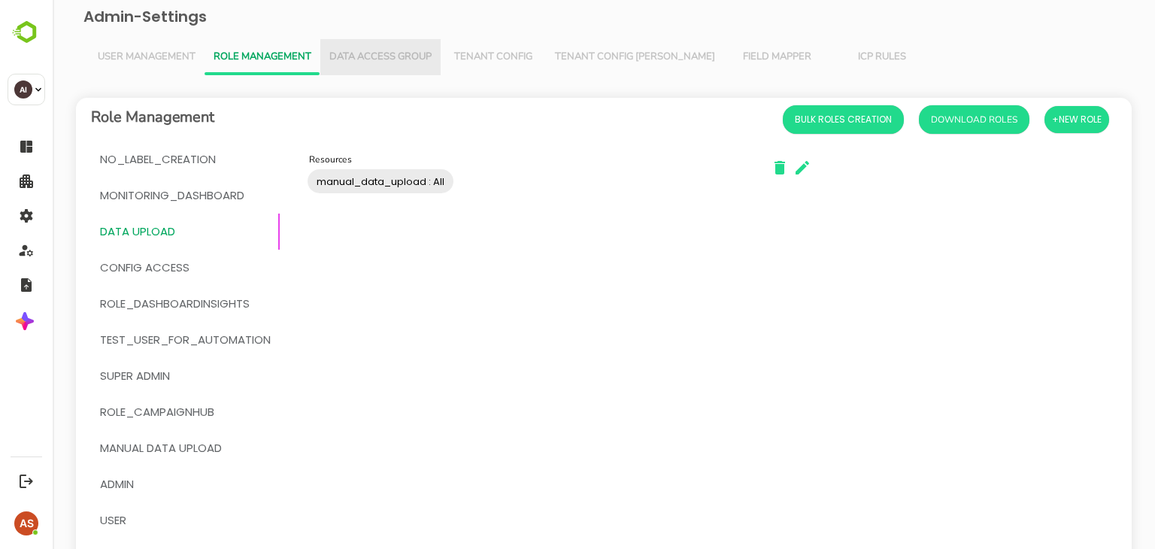
click at [363, 53] on span "Data Access Group" at bounding box center [380, 57] width 102 height 12
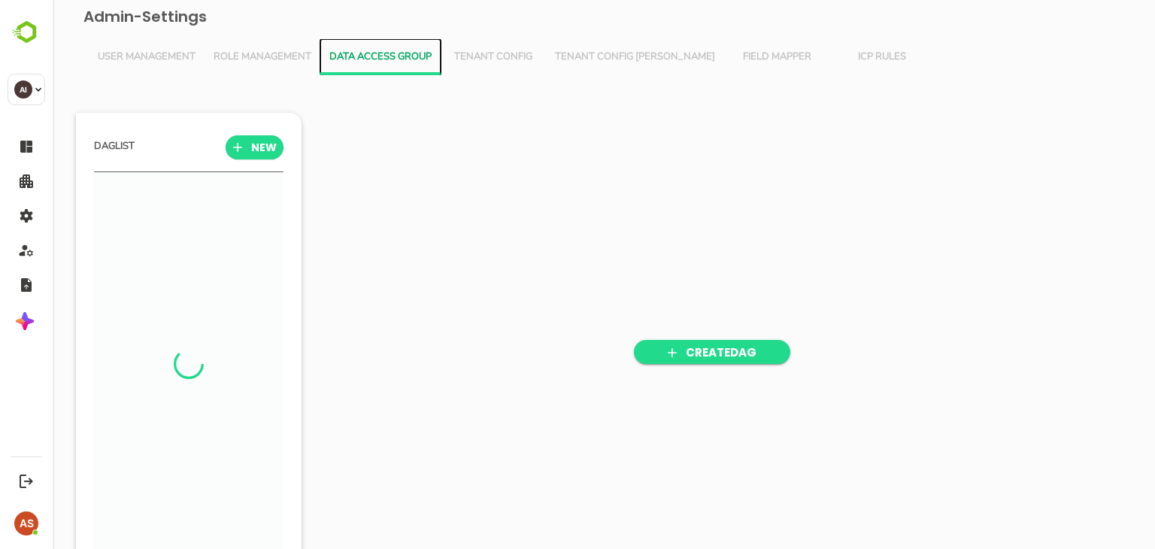
scroll to position [381, 186]
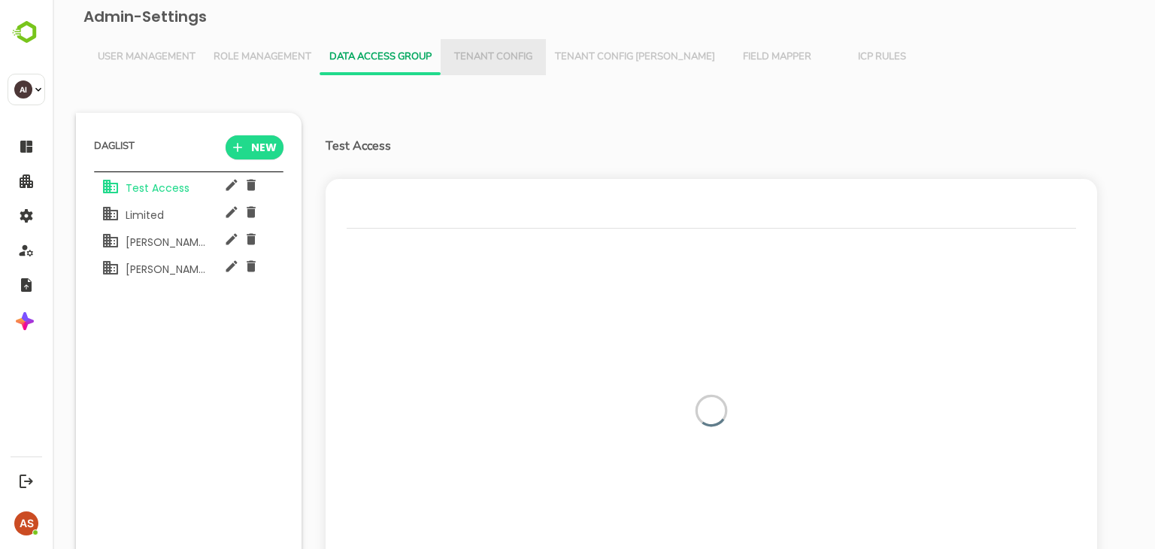
click at [475, 52] on span "Tenant Config" at bounding box center [493, 57] width 87 height 12
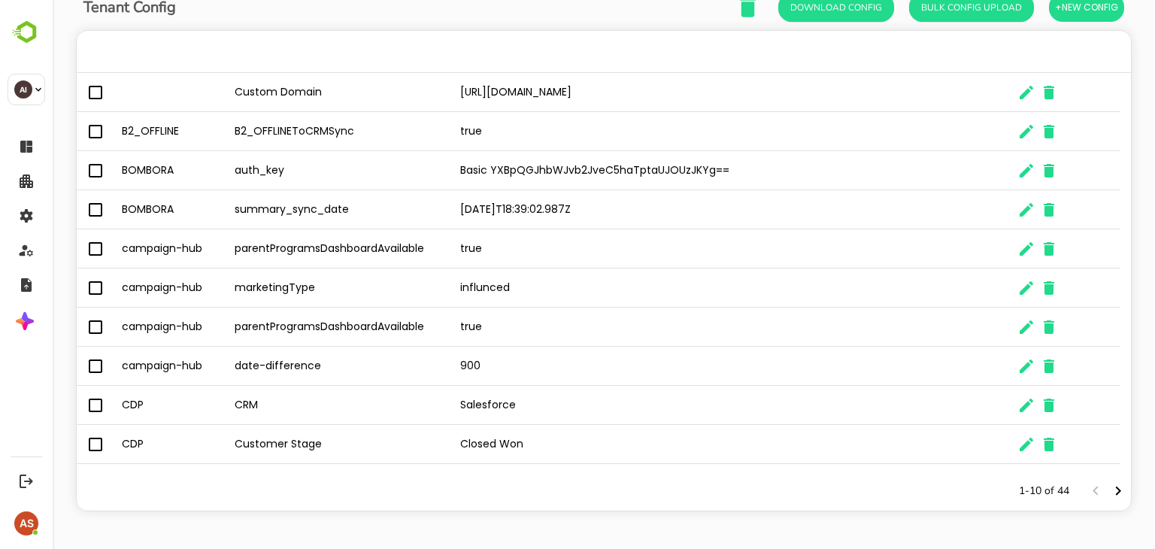
scroll to position [0, 0]
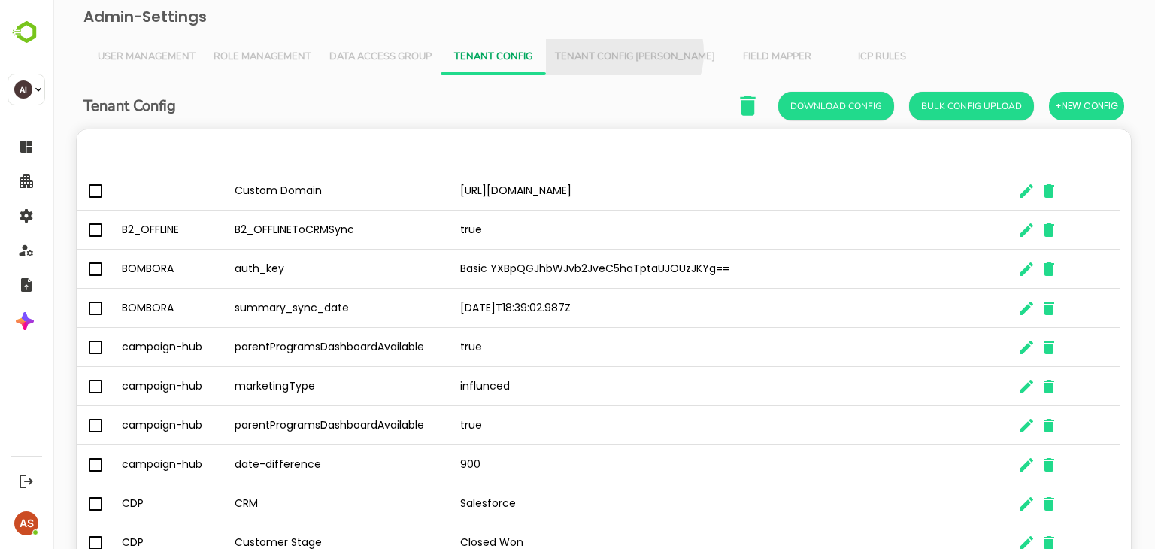
click at [623, 53] on span "Tenant Config [PERSON_NAME]" at bounding box center [635, 57] width 160 height 12
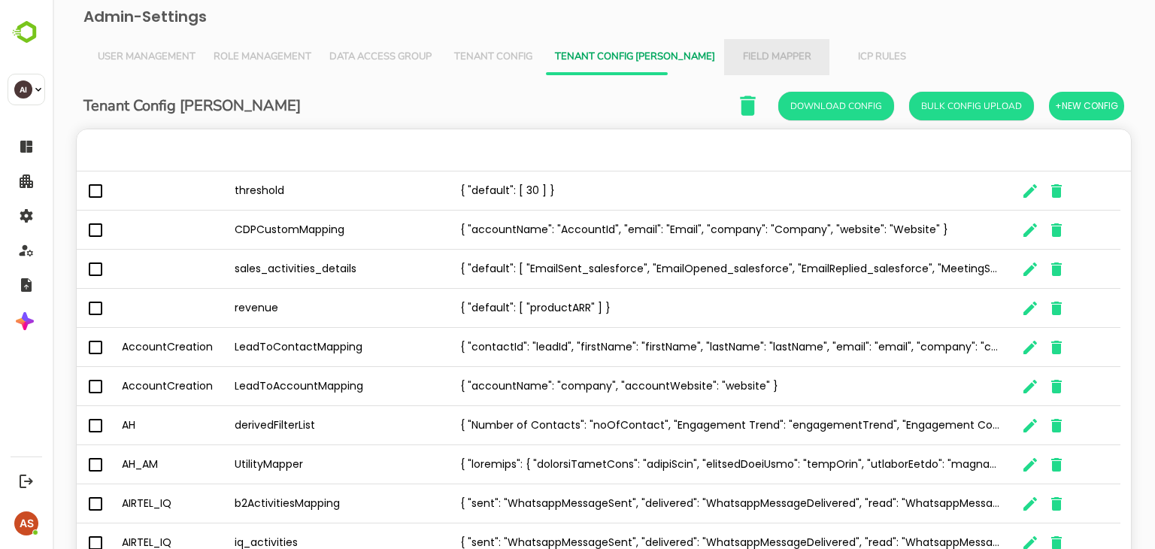
click at [733, 61] on span "Field Mapper" at bounding box center [776, 57] width 87 height 12
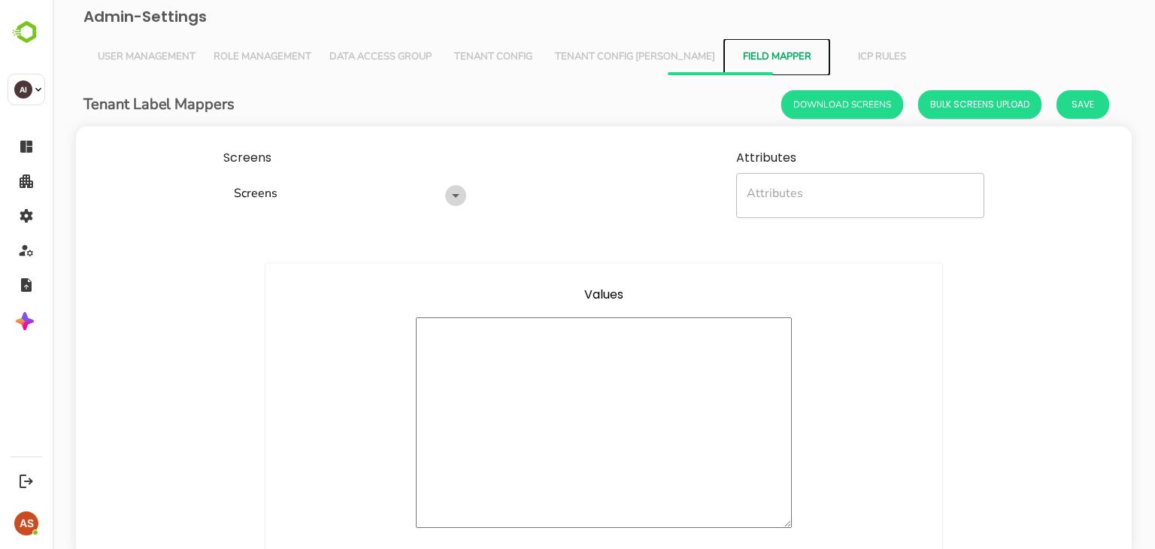
click at [456, 190] on icon "Open" at bounding box center [456, 196] width 18 height 18
click at [839, 56] on span "ICP Rules" at bounding box center [882, 57] width 87 height 12
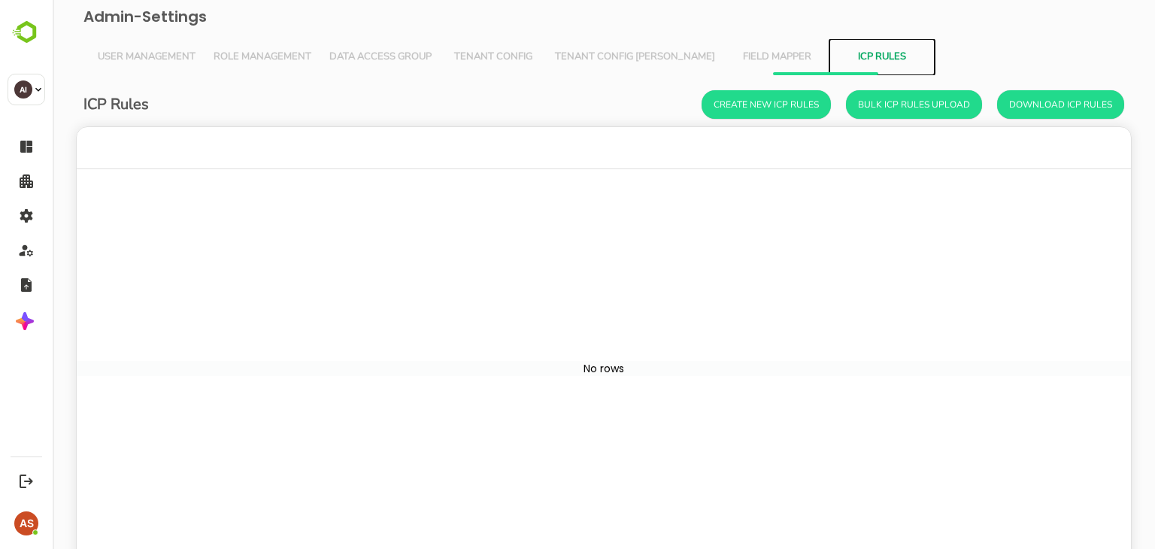
scroll to position [430, 1032]
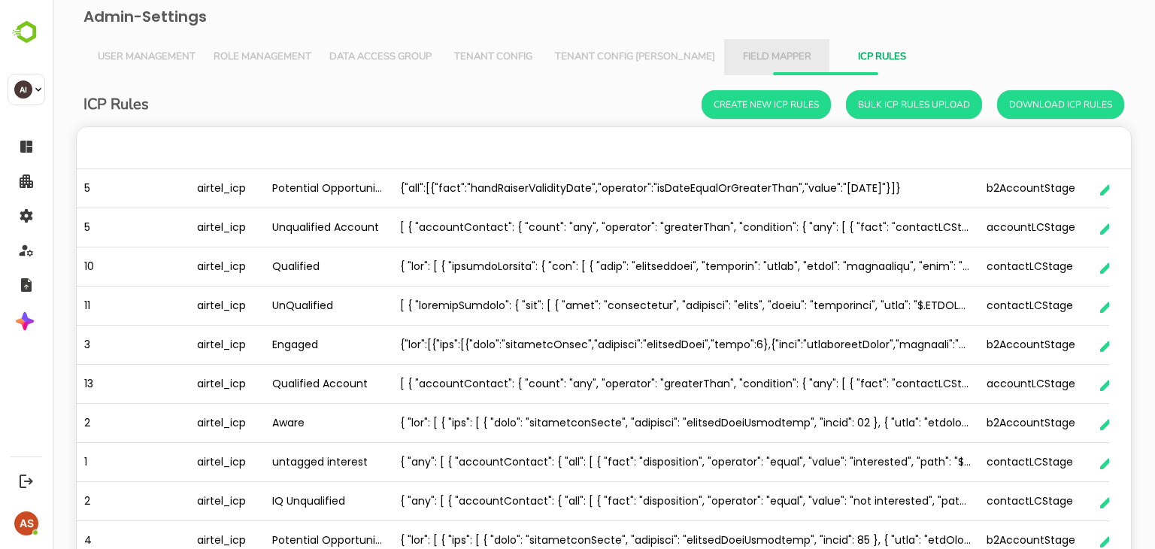
click at [745, 43] on button "Field Mapper" at bounding box center [776, 57] width 105 height 36
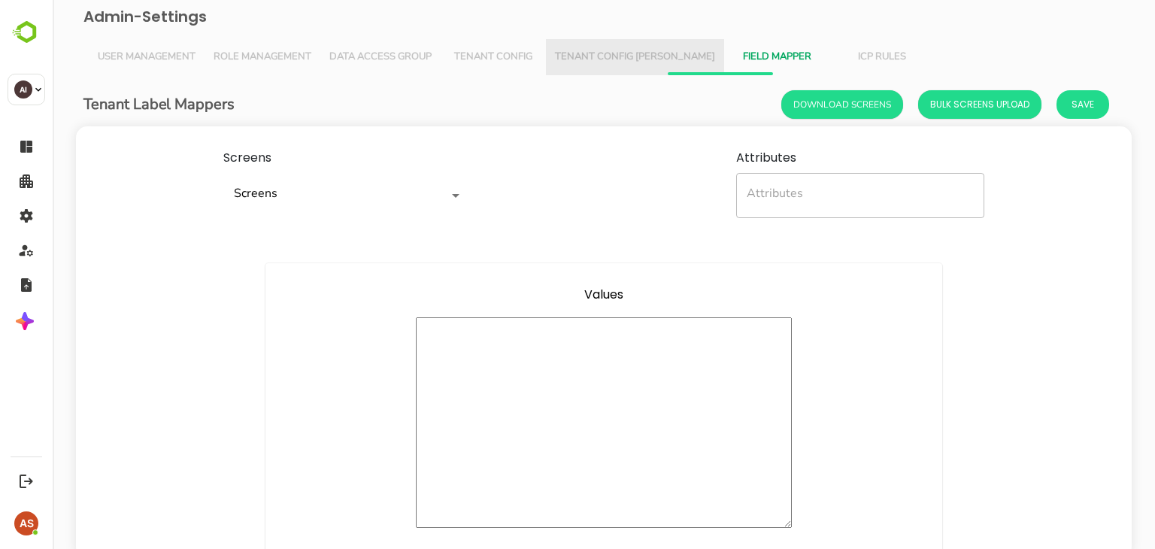
click at [646, 56] on span "Tenant Config [PERSON_NAME]" at bounding box center [635, 57] width 160 height 12
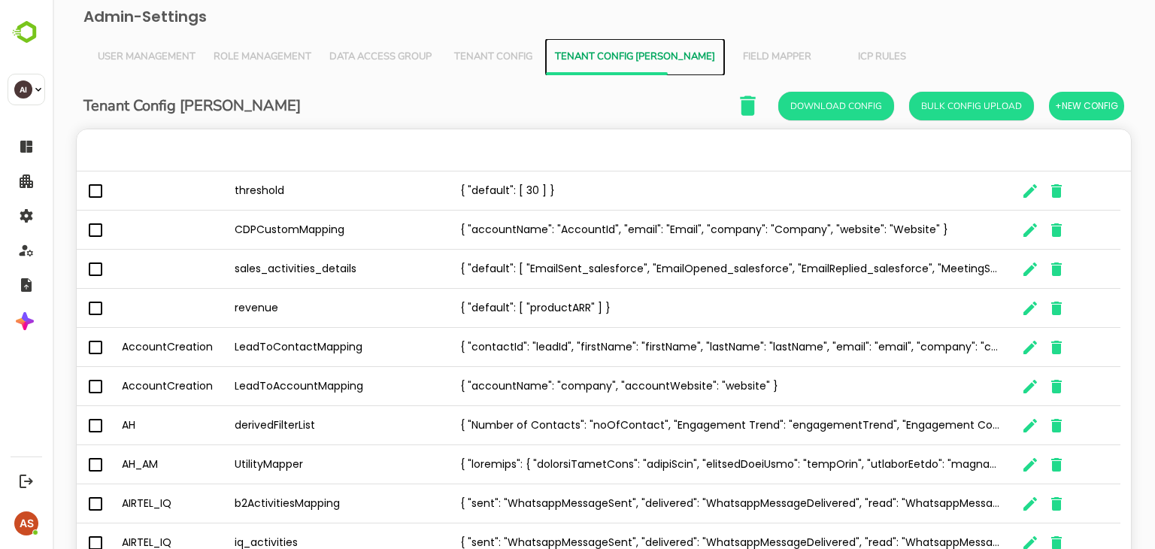
scroll to position [0, 0]
